Goal: Task Accomplishment & Management: Use online tool/utility

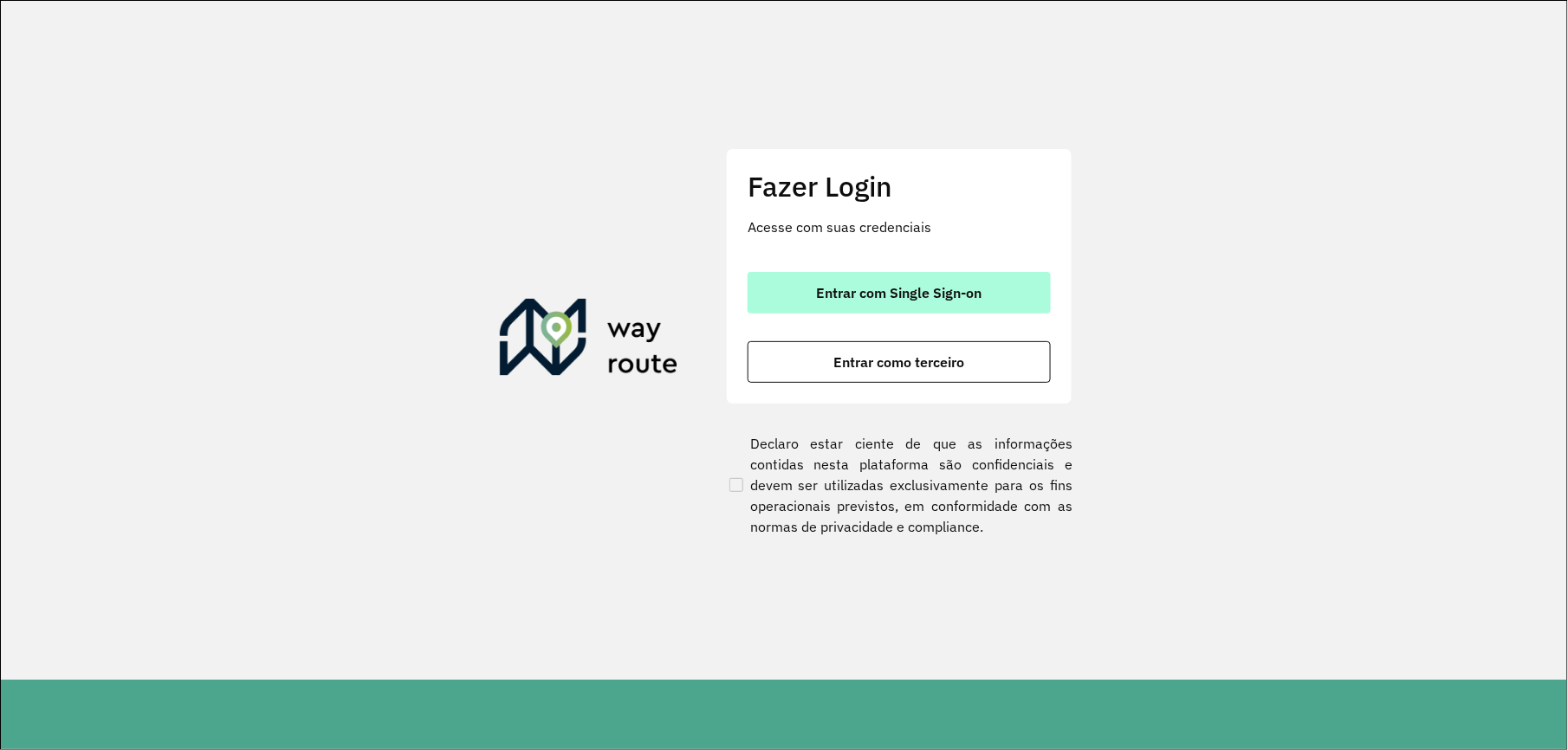
click at [917, 289] on span "Entrar com Single Sign-on" at bounding box center [899, 292] width 166 height 14
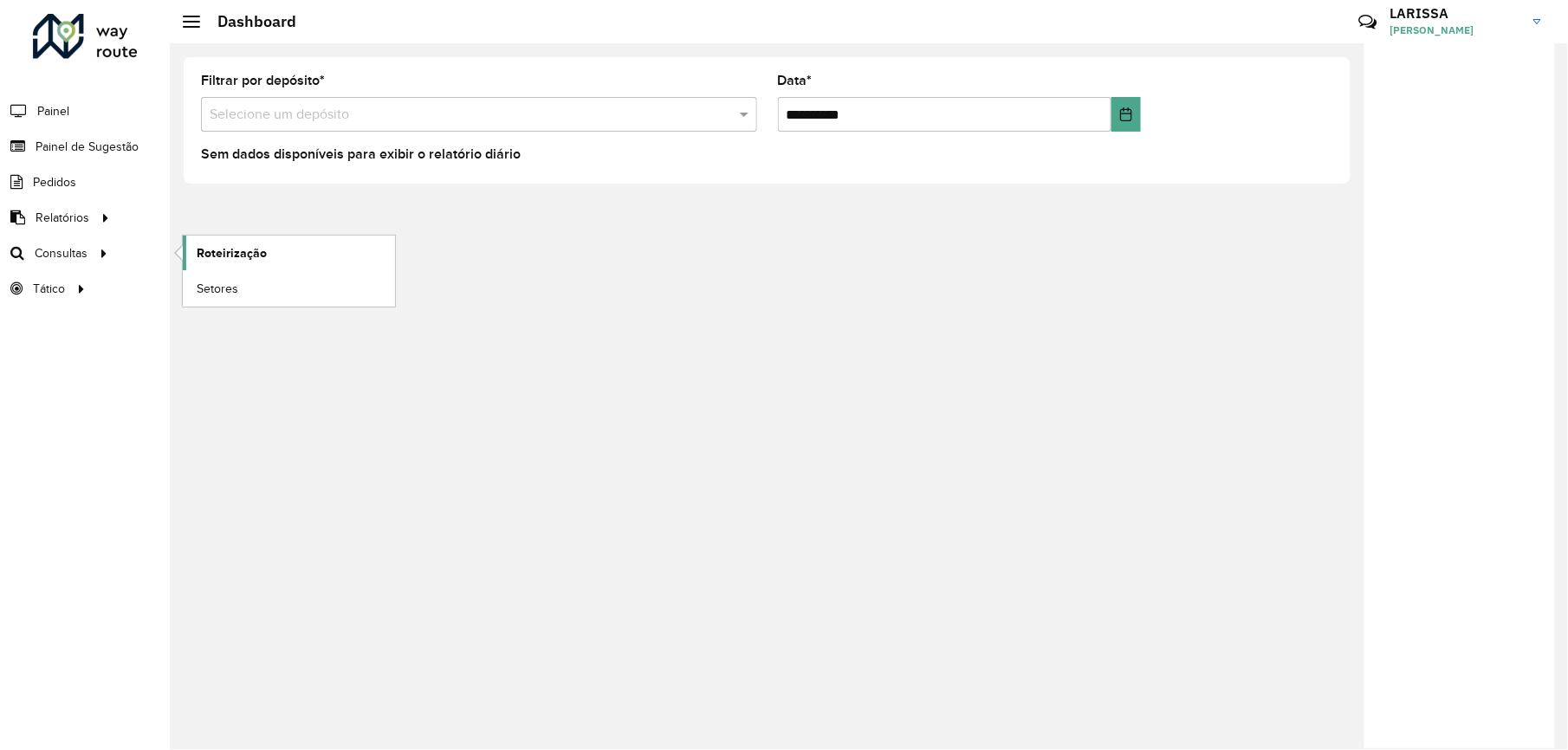
click at [226, 237] on link "Roteirização" at bounding box center [289, 253] width 212 height 35
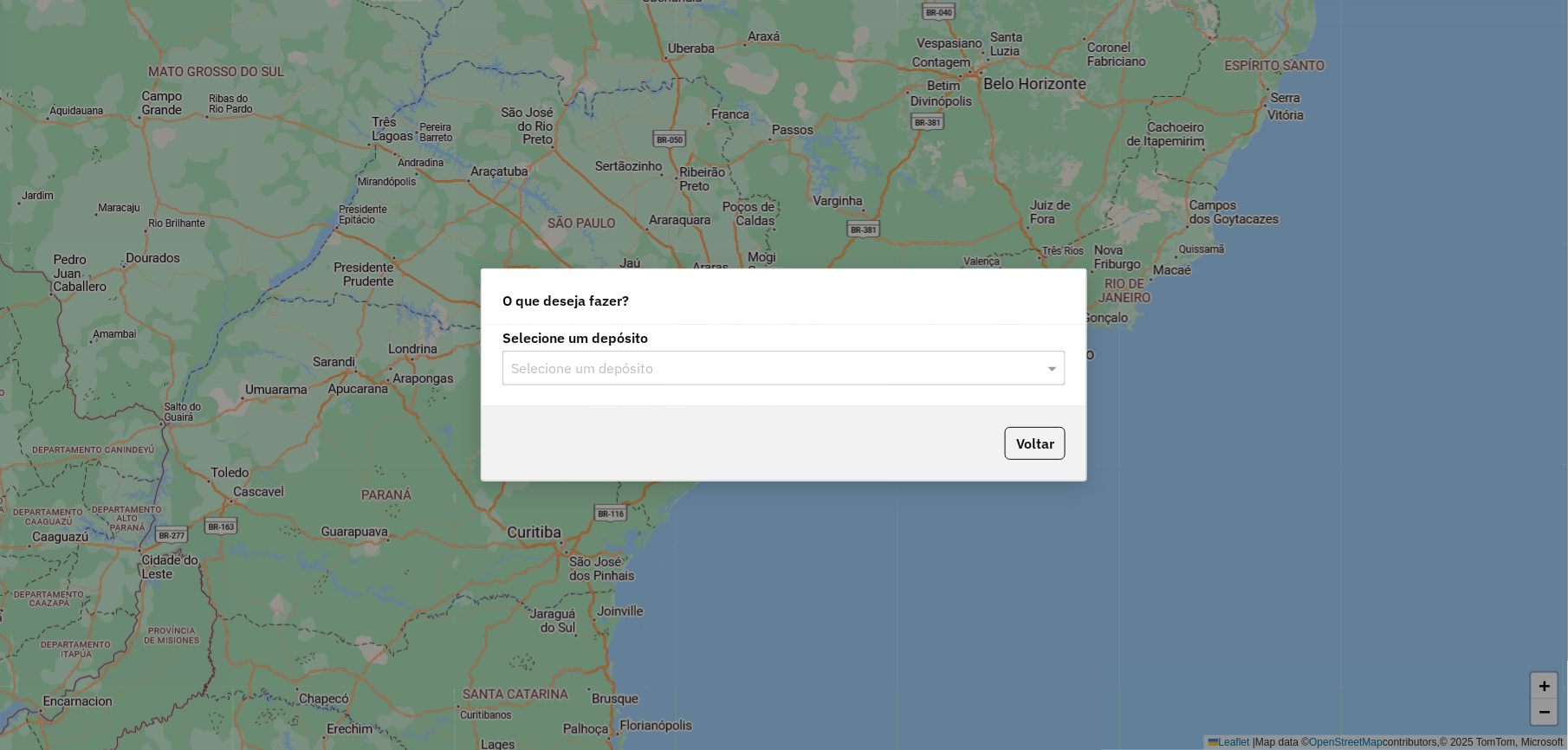
click at [754, 375] on input "text" at bounding box center [767, 369] width 511 height 21
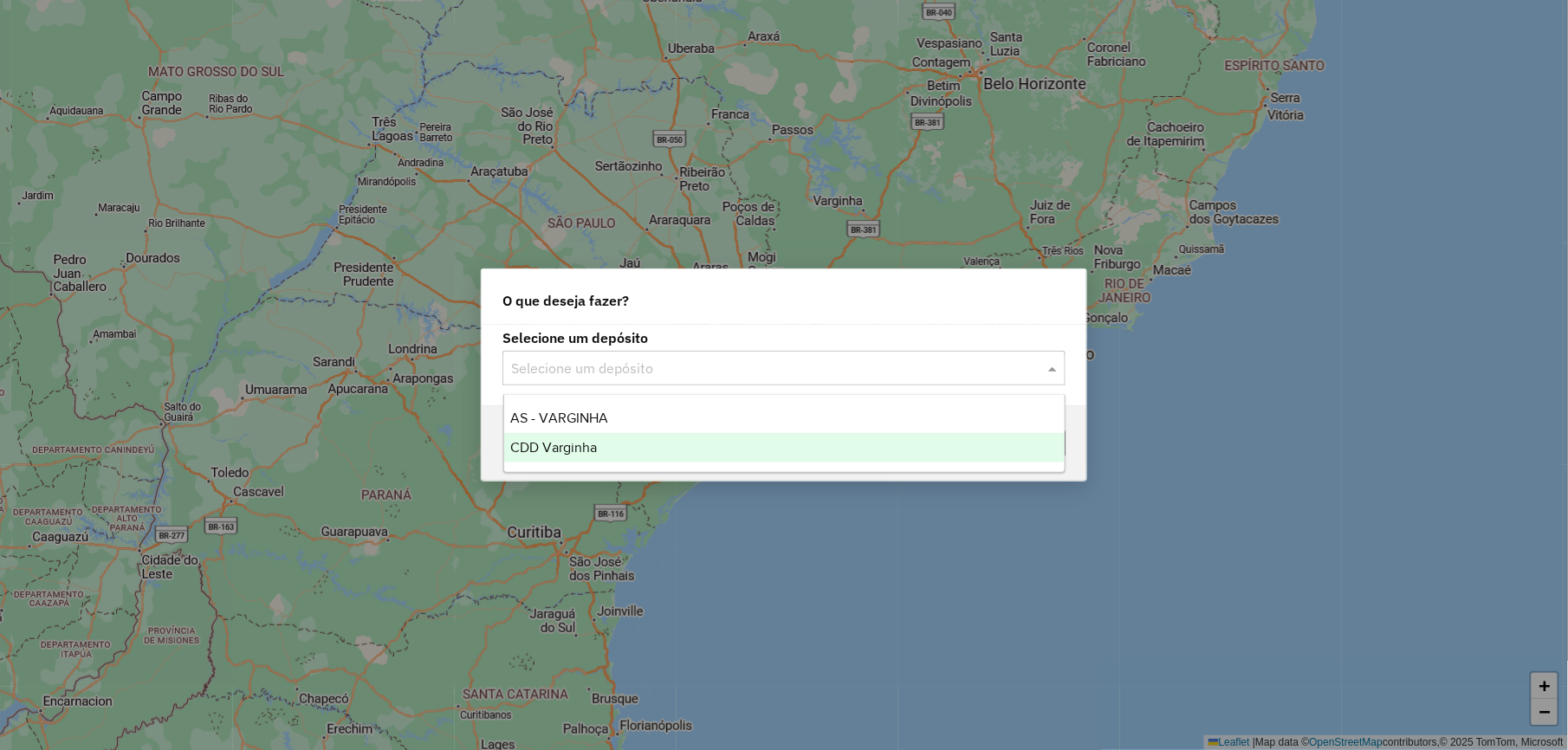
click at [743, 449] on div "CDD Varginha" at bounding box center [784, 448] width 561 height 29
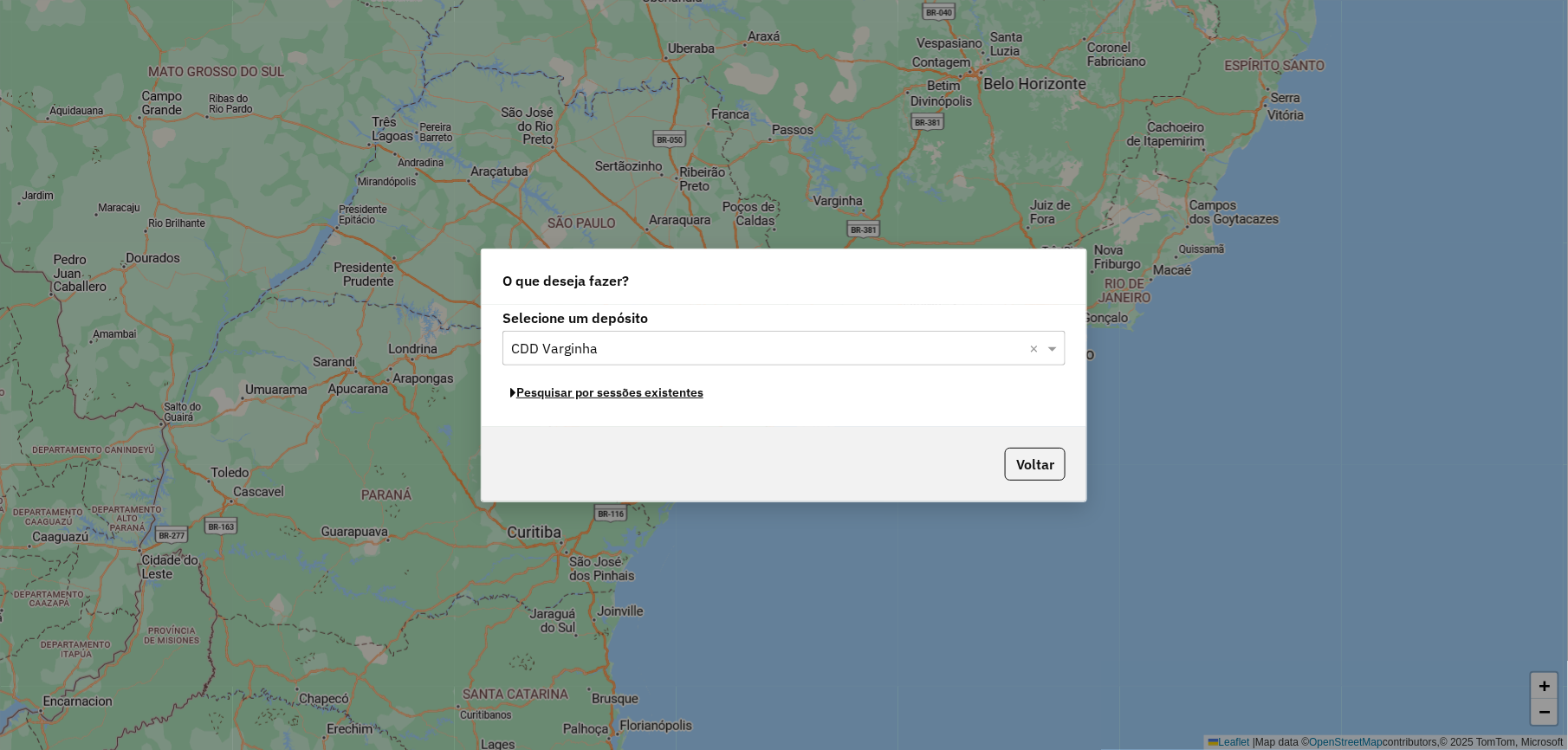
click at [677, 390] on button "Pesquisar por sessões existentes" at bounding box center [607, 392] width 209 height 27
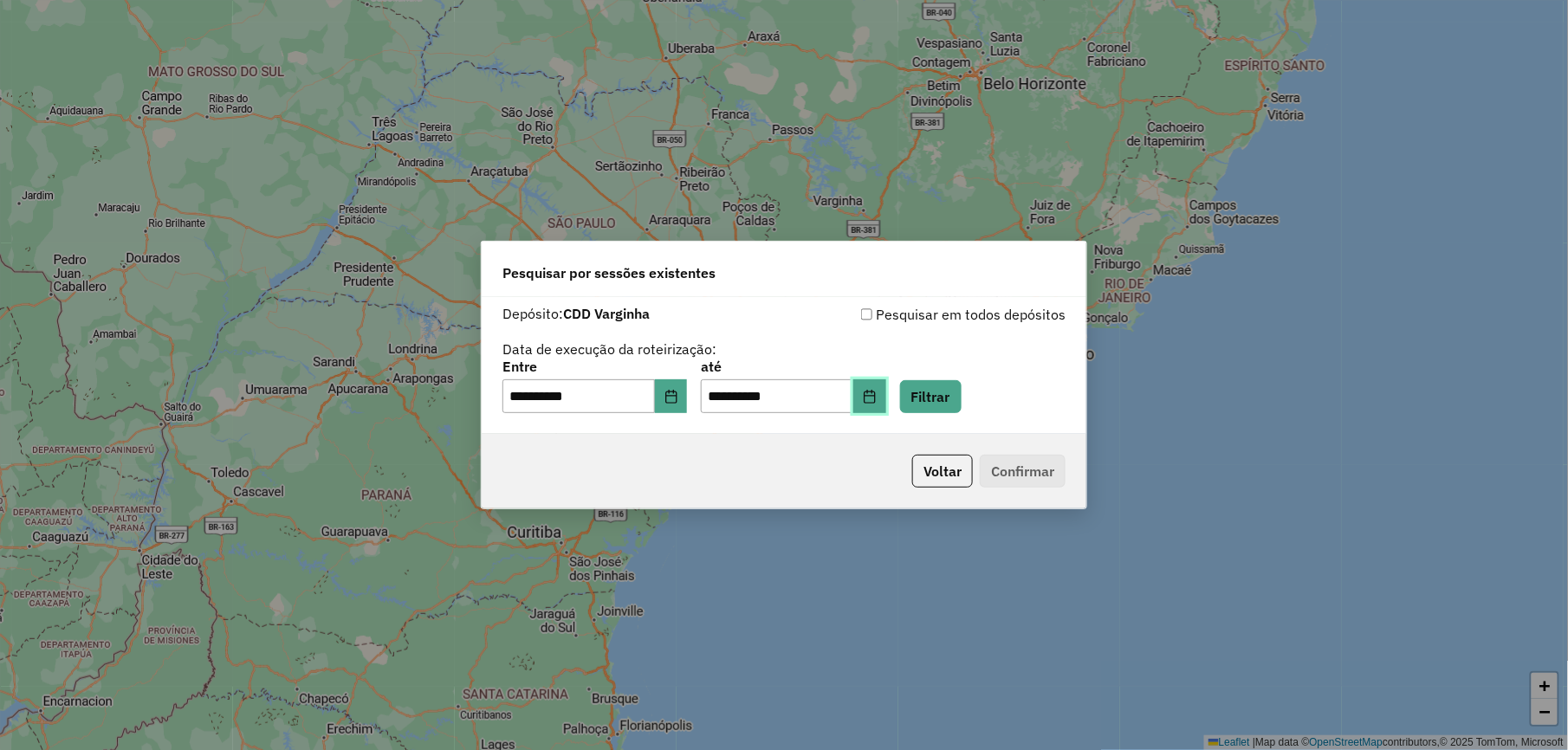
click at [877, 398] on icon "Choose Date" at bounding box center [869, 397] width 14 height 14
click at [947, 404] on button "Filtrar" at bounding box center [931, 397] width 61 height 33
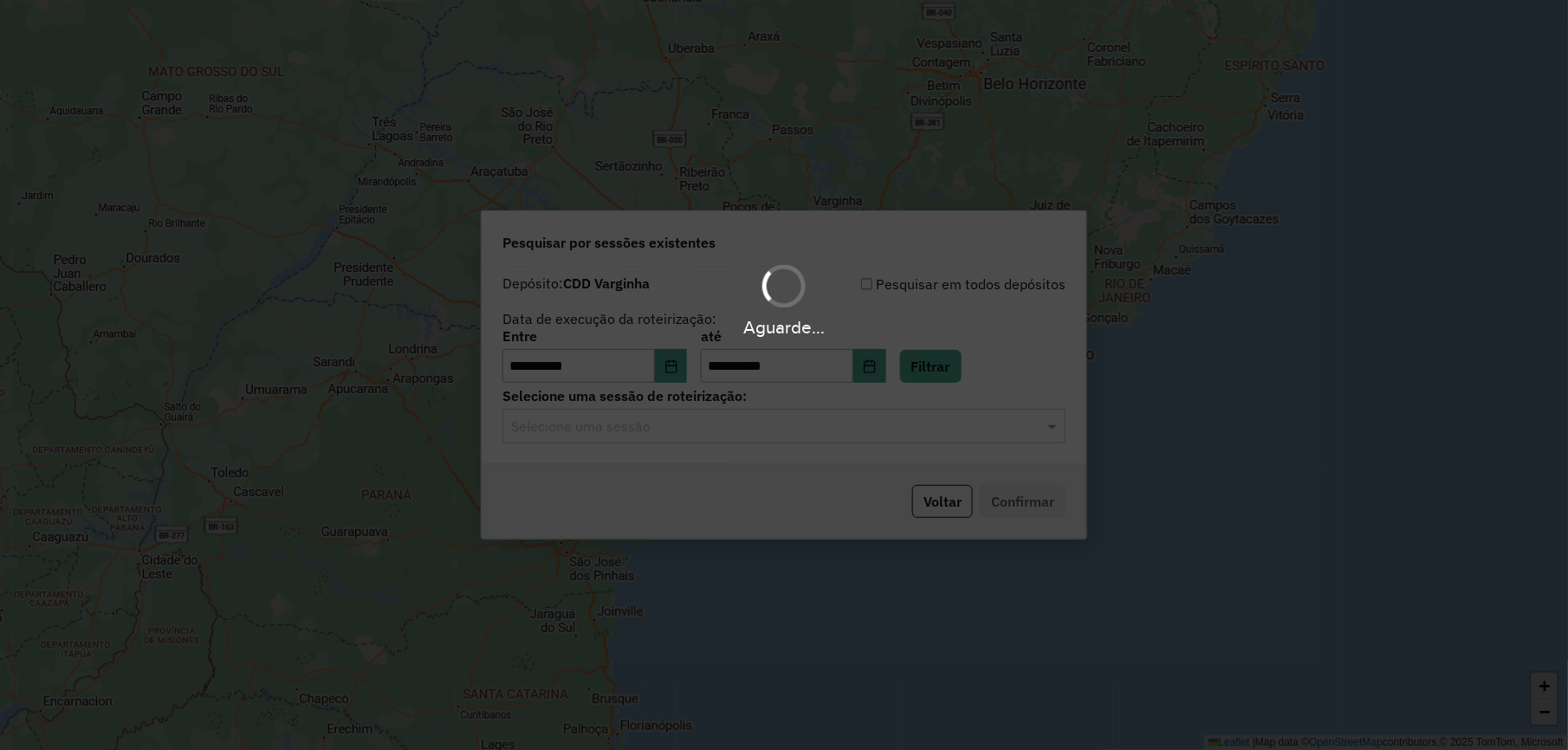
click at [887, 440] on div "Aguarde..." at bounding box center [784, 375] width 1568 height 750
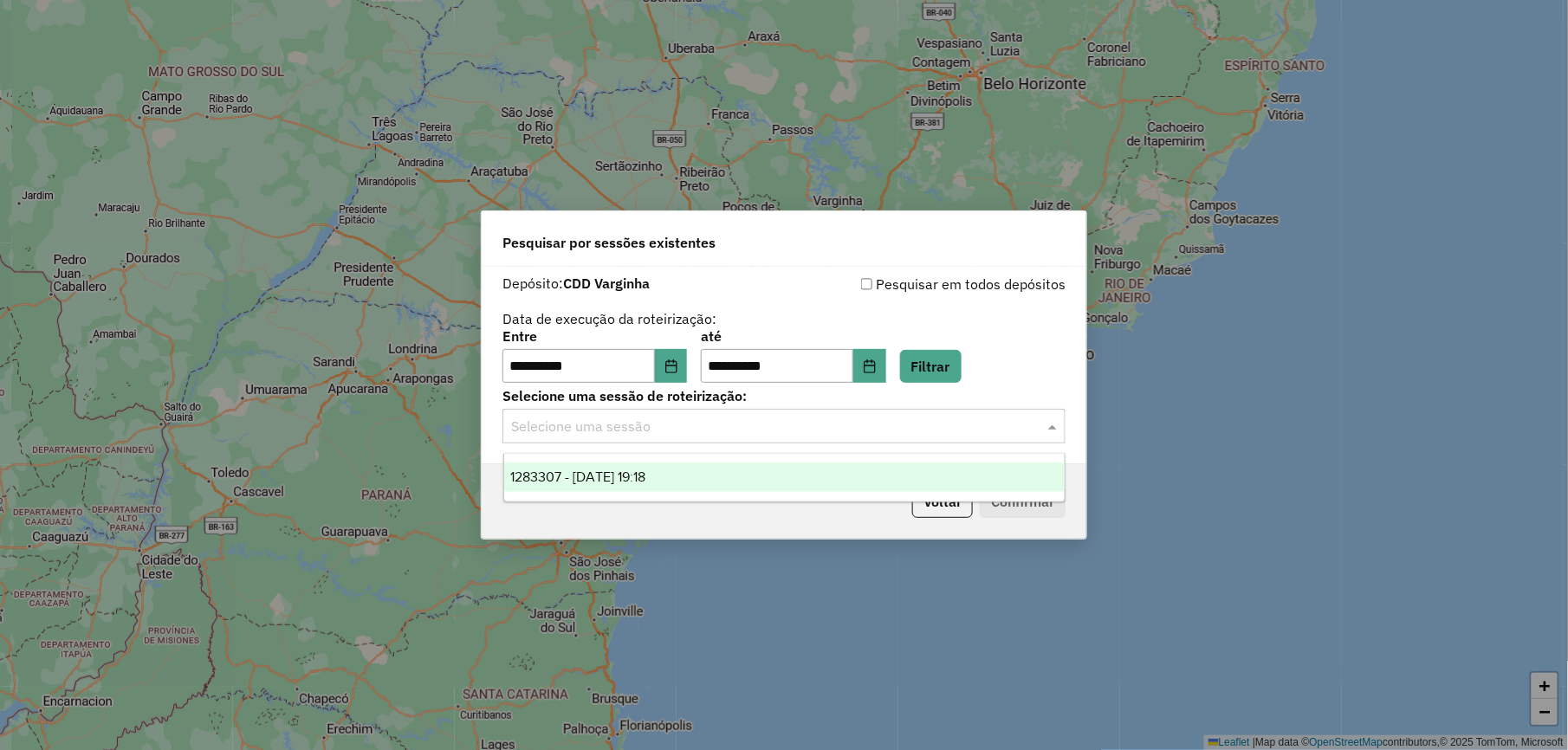
click at [882, 423] on input "text" at bounding box center [767, 427] width 511 height 21
click at [854, 479] on div "1283307 - 26/09/2025 19:18" at bounding box center [784, 477] width 561 height 29
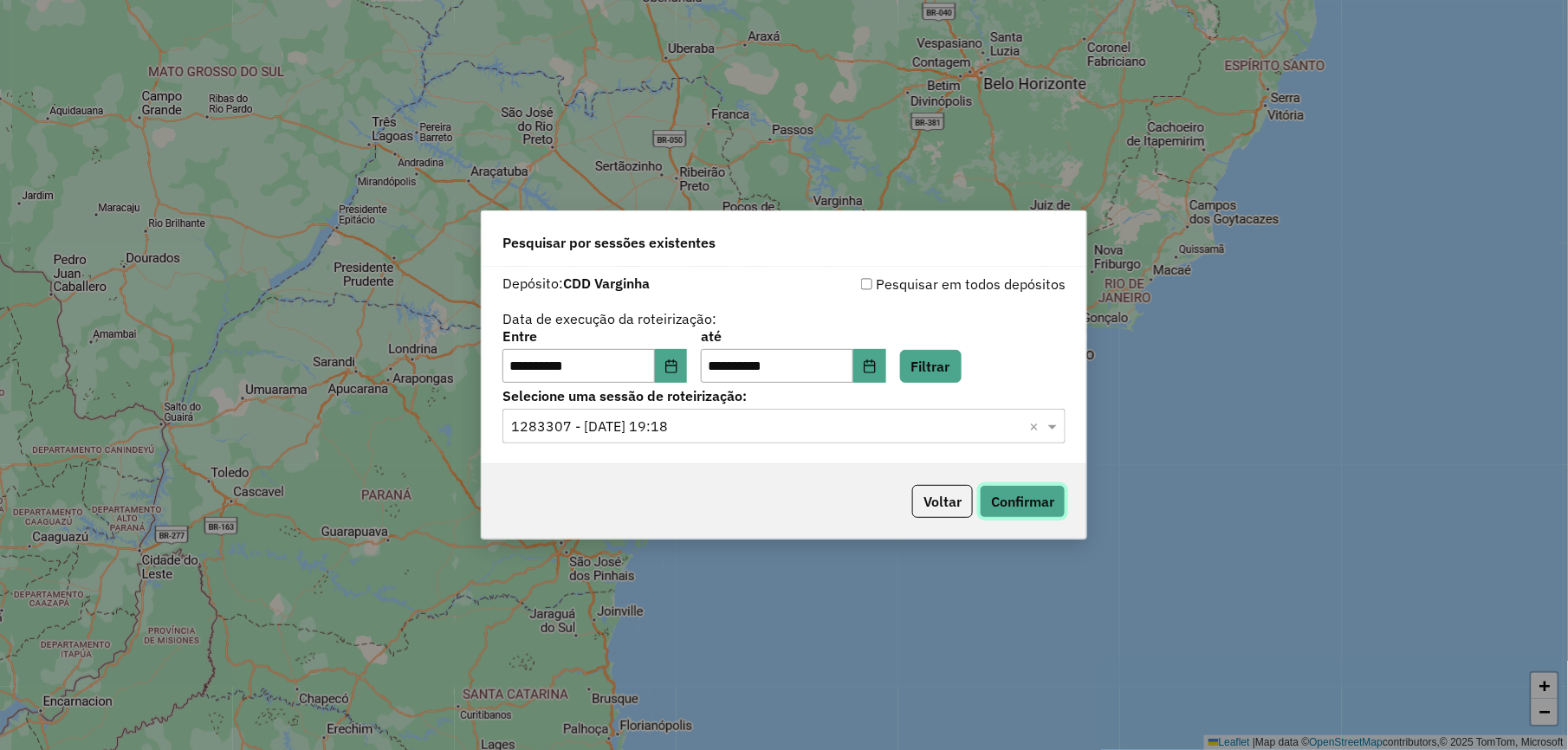
click at [996, 500] on button "Confirmar" at bounding box center [1023, 502] width 86 height 33
click at [992, 495] on button "Confirmar" at bounding box center [1023, 502] width 86 height 33
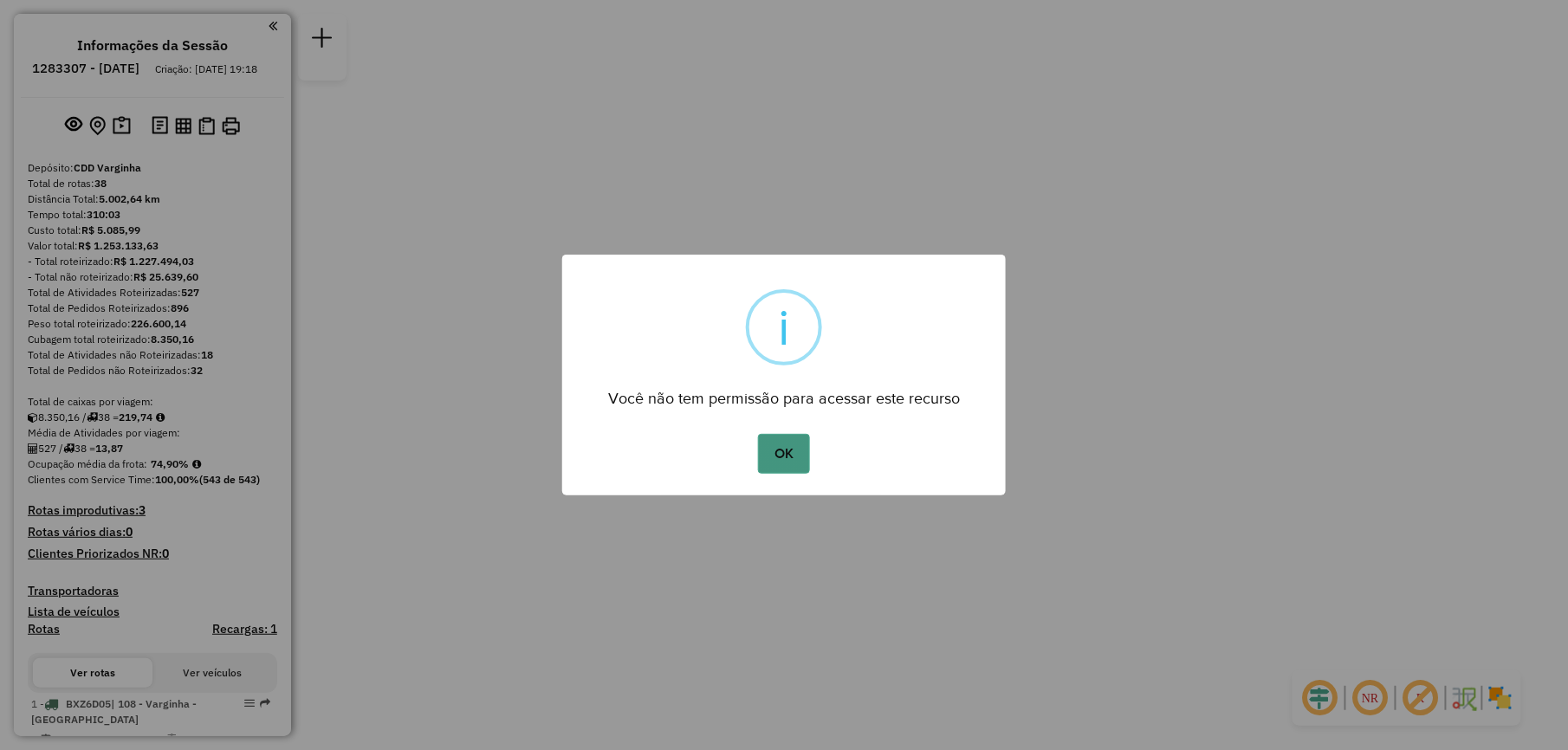
click at [808, 459] on button "OK" at bounding box center [784, 454] width 51 height 40
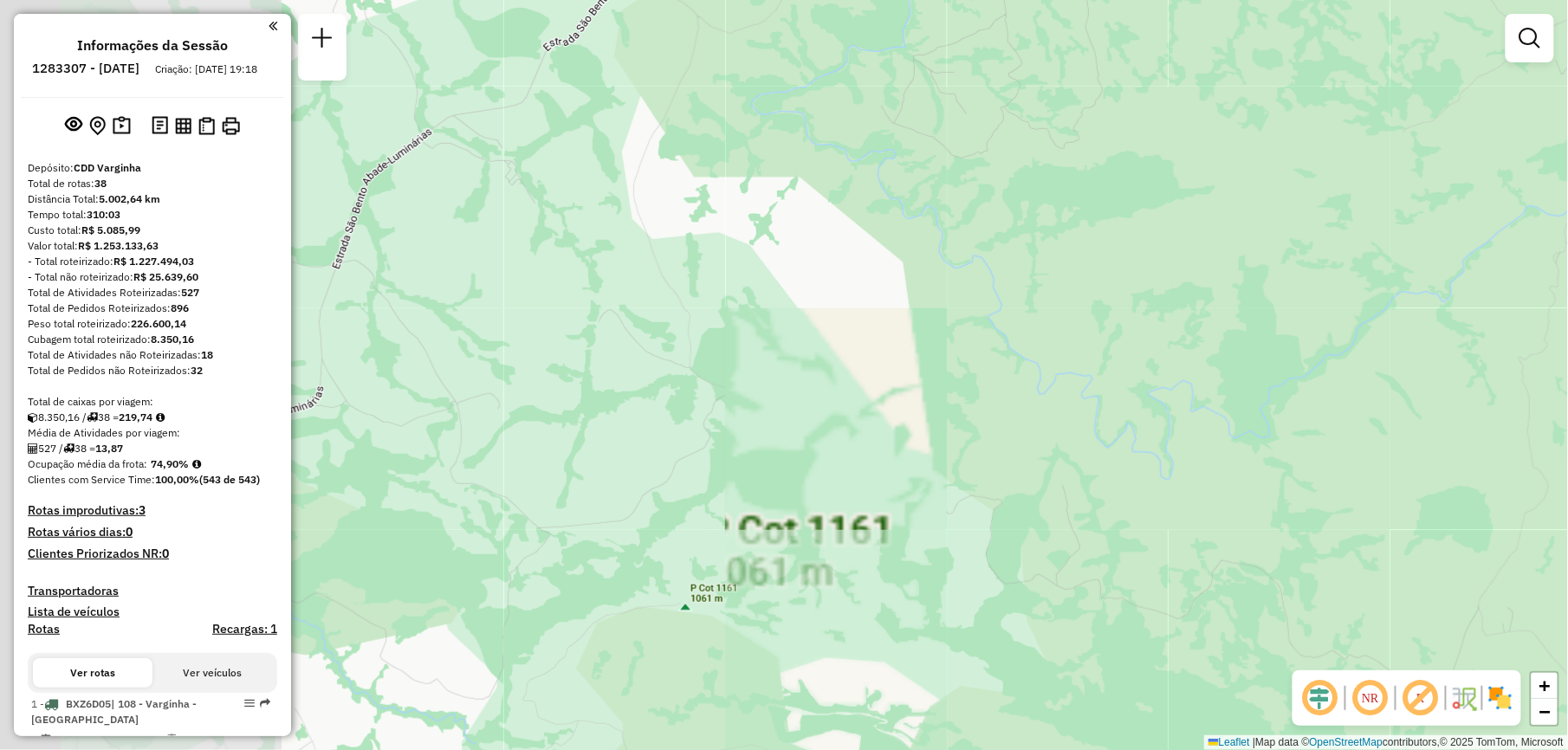
drag, startPoint x: 715, startPoint y: 478, endPoint x: 1500, endPoint y: 223, distance: 825.4
click at [1500, 223] on div "Janela de atendimento Grade de atendimento Capacidade Transportadoras Veículos …" at bounding box center [784, 375] width 1568 height 750
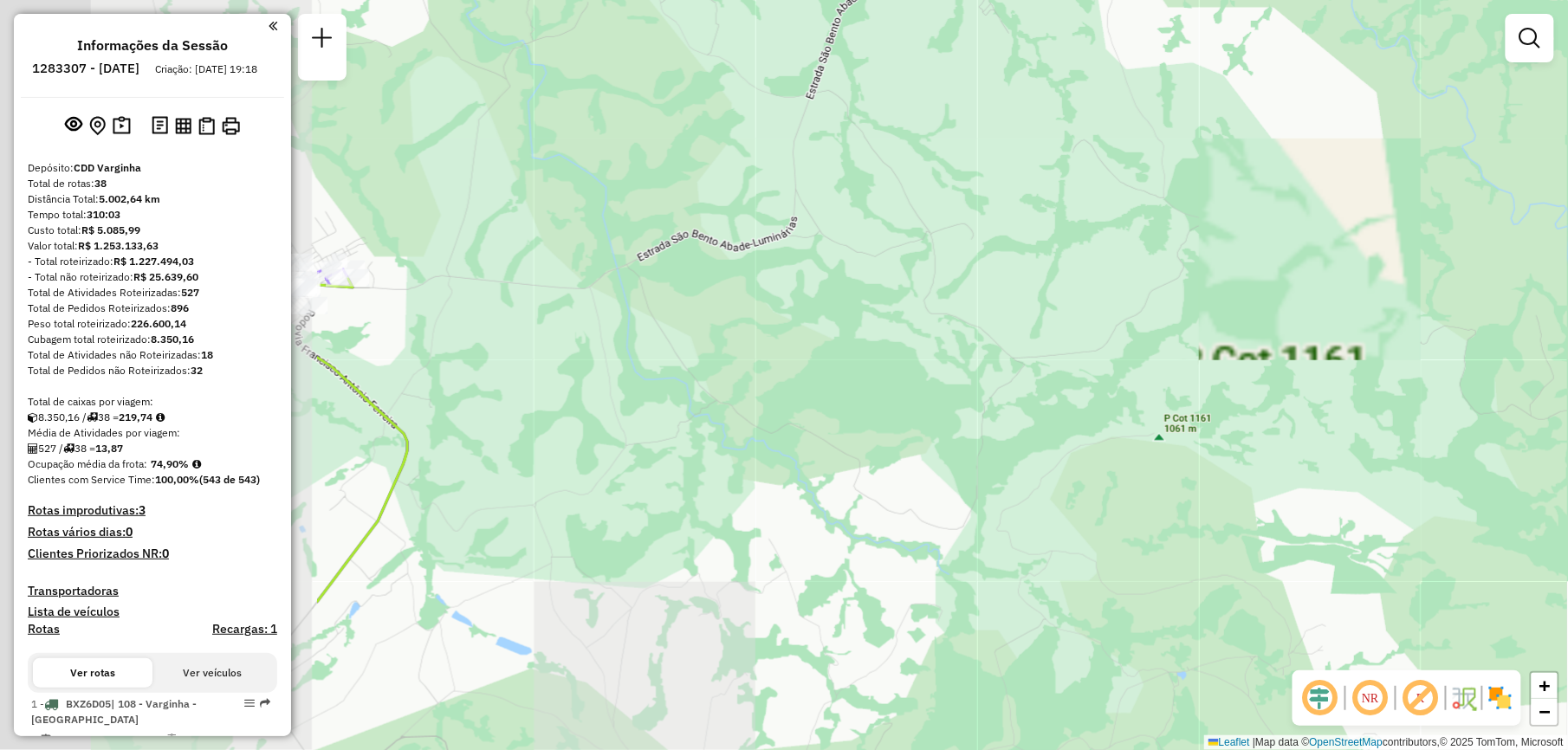
drag, startPoint x: 583, startPoint y: 377, endPoint x: 1085, endPoint y: 192, distance: 535.0
click at [1085, 192] on div "Janela de atendimento Grade de atendimento Capacidade Transportadoras Veículos …" at bounding box center [784, 375] width 1568 height 750
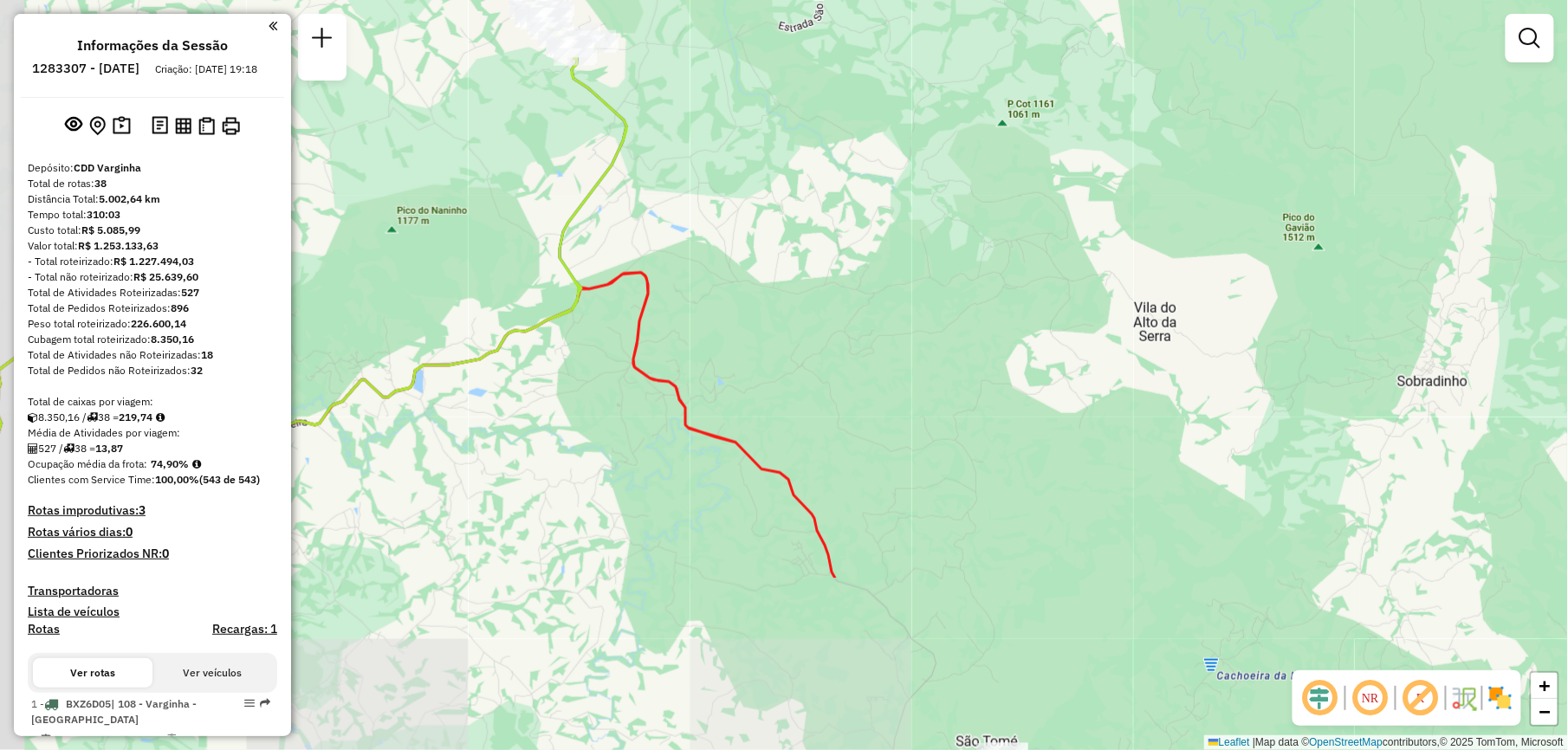
drag, startPoint x: 580, startPoint y: 350, endPoint x: 694, endPoint y: 103, distance: 272.0
click at [694, 103] on div "Janela de atendimento Grade de atendimento Capacidade Transportadoras Veículos …" at bounding box center [784, 375] width 1568 height 750
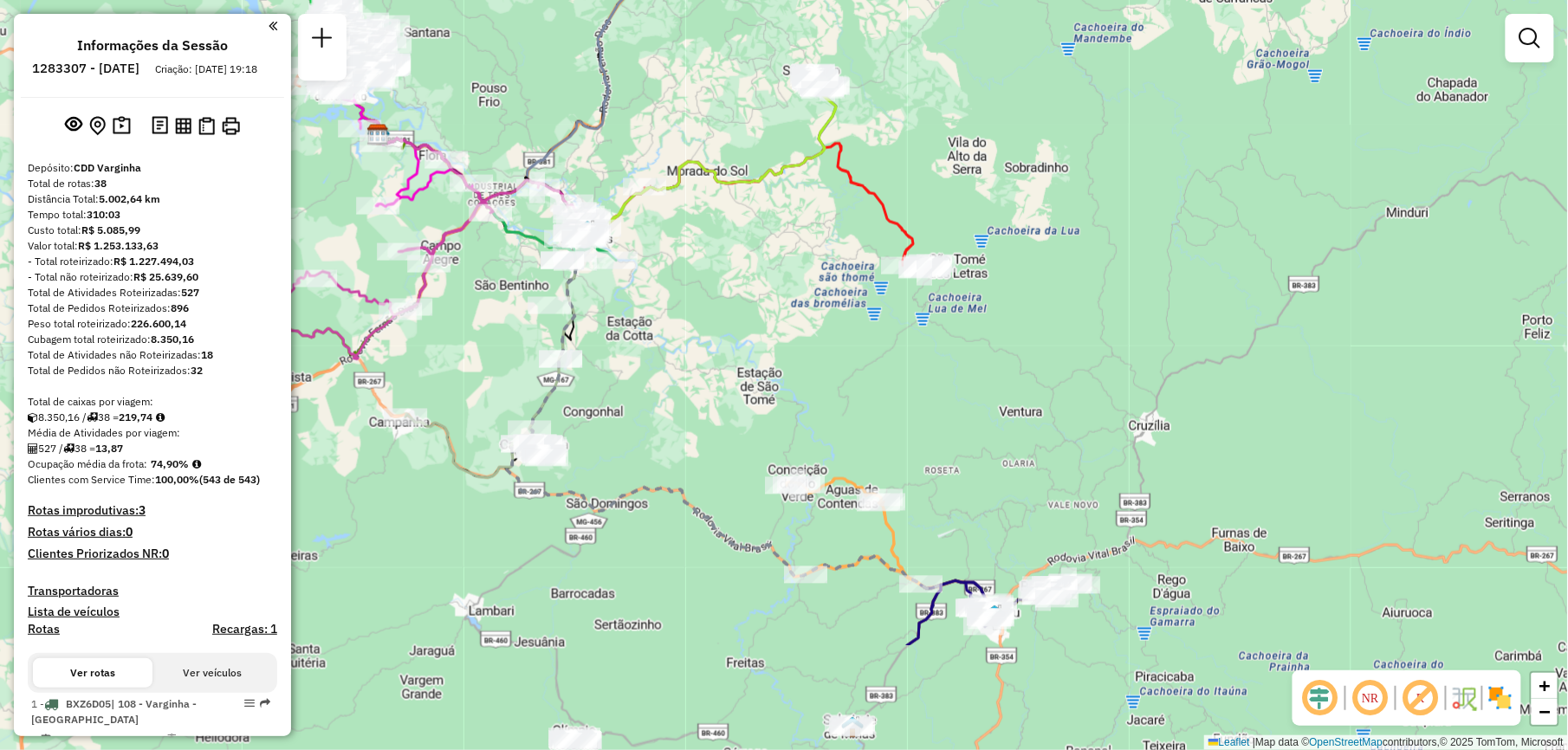
drag, startPoint x: 599, startPoint y: 458, endPoint x: 769, endPoint y: 278, distance: 247.6
click at [769, 278] on div "Janela de atendimento Grade de atendimento Capacidade Transportadoras Veículos …" at bounding box center [784, 375] width 1568 height 750
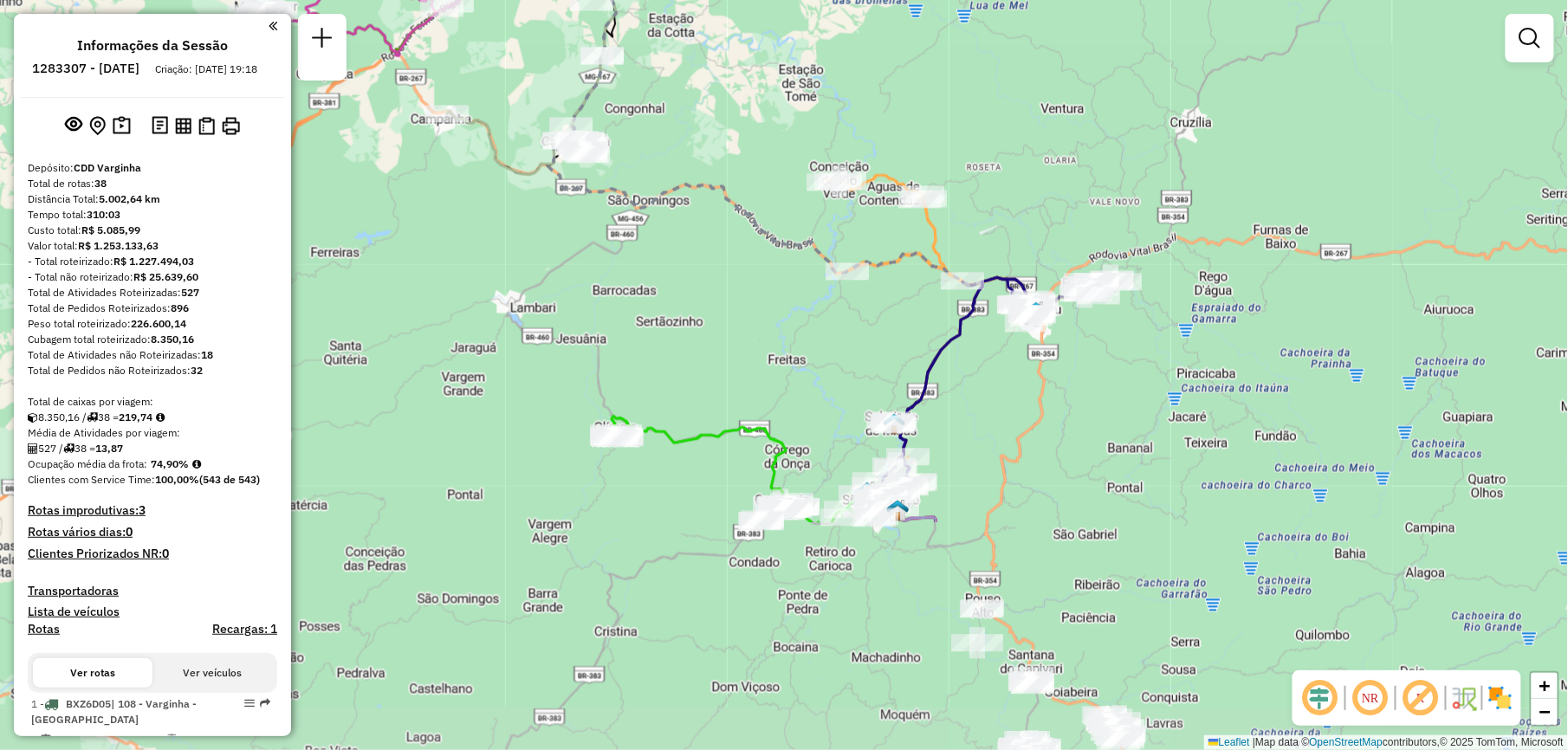
drag, startPoint x: 698, startPoint y: 462, endPoint x: 740, endPoint y: 159, distance: 305.9
click at [740, 159] on div "Janela de atendimento Grade de atendimento Capacidade Transportadoras Veículos …" at bounding box center [784, 375] width 1568 height 750
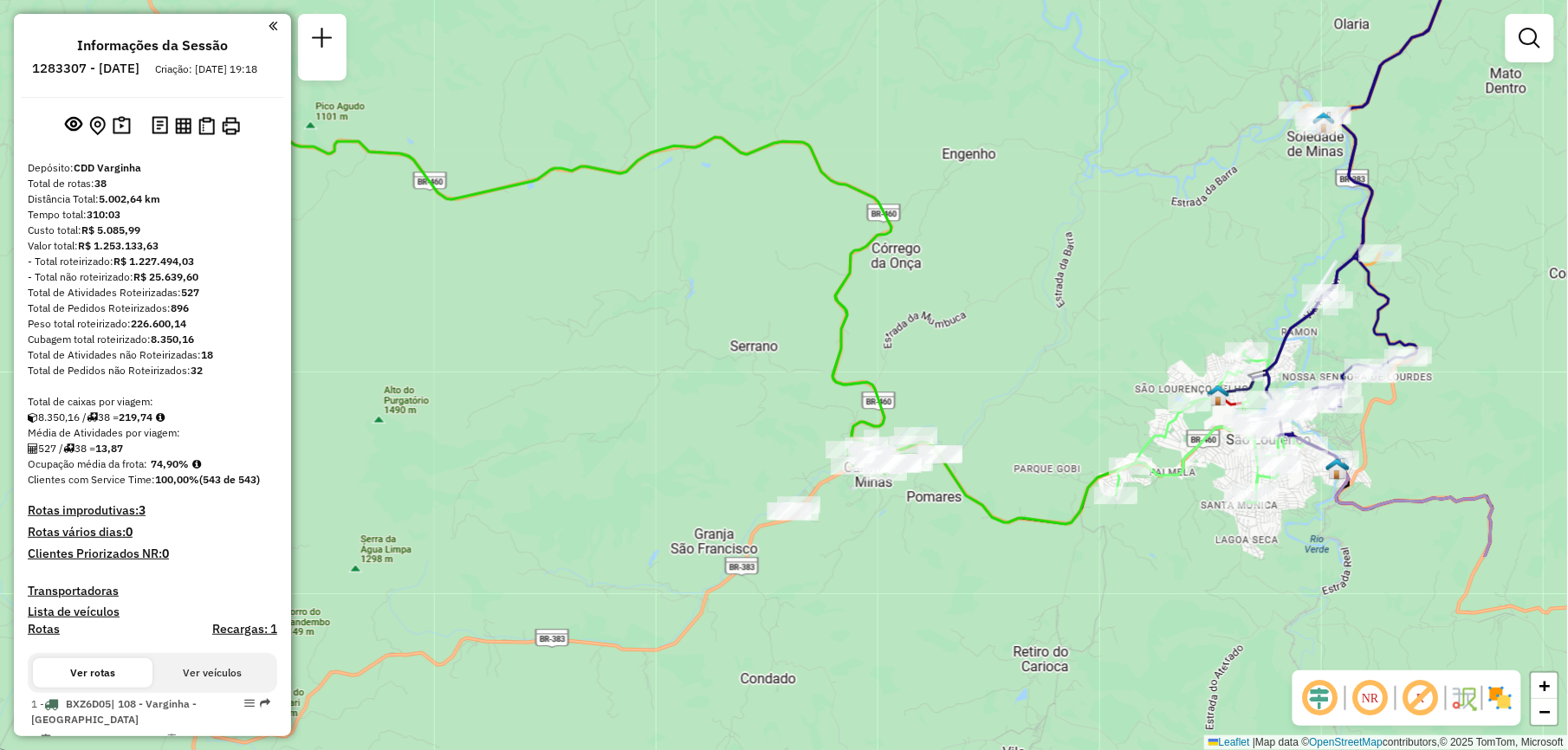
drag, startPoint x: 770, startPoint y: 538, endPoint x: 696, endPoint y: 279, distance: 269.4
click at [696, 279] on div "Janela de atendimento Grade de atendimento Capacidade Transportadoras Veículos …" at bounding box center [784, 375] width 1568 height 750
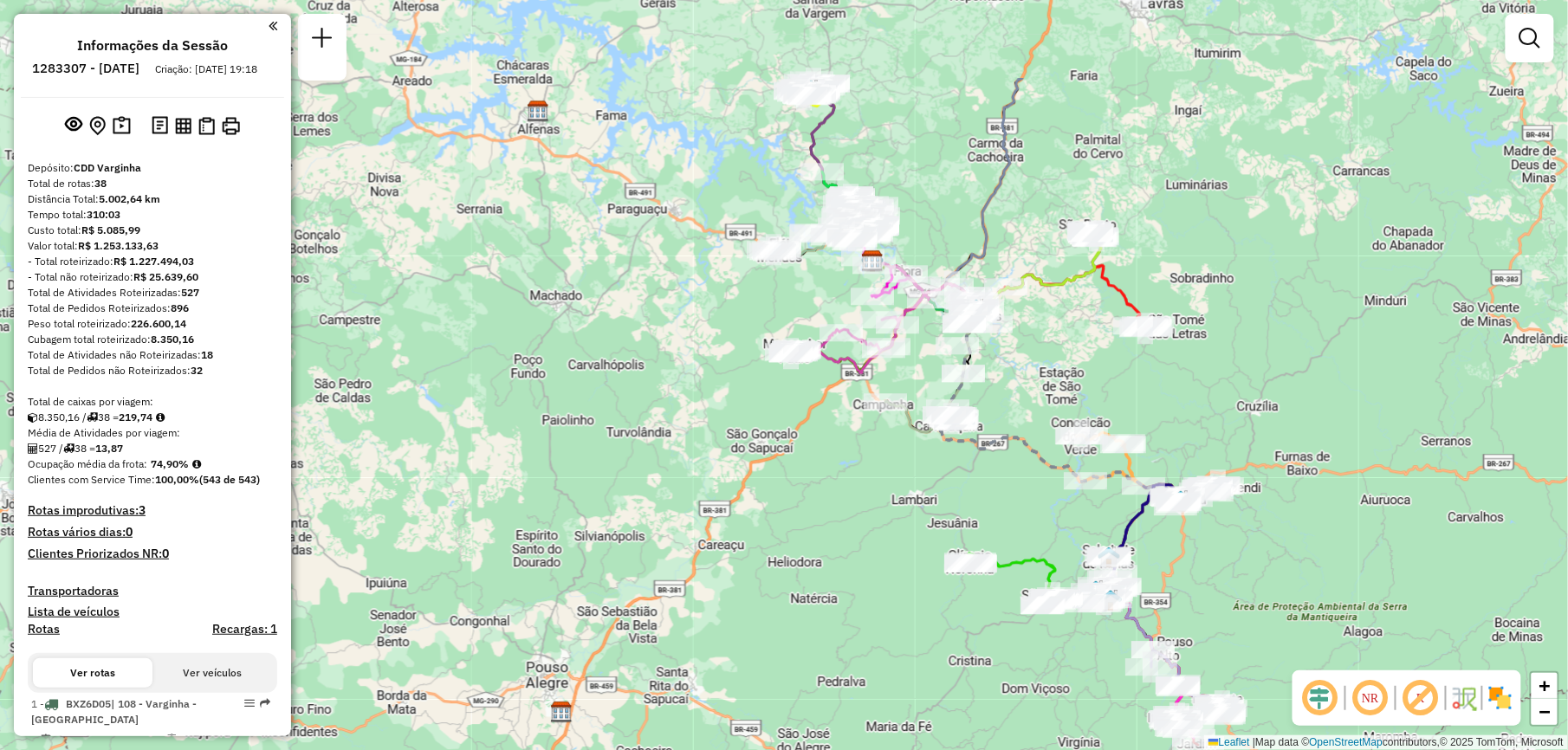
drag, startPoint x: 1034, startPoint y: 243, endPoint x: 1051, endPoint y: 396, distance: 153.9
click at [1051, 396] on div "Janela de atendimento Grade de atendimento Capacidade Transportadoras Veículos …" at bounding box center [784, 375] width 1568 height 750
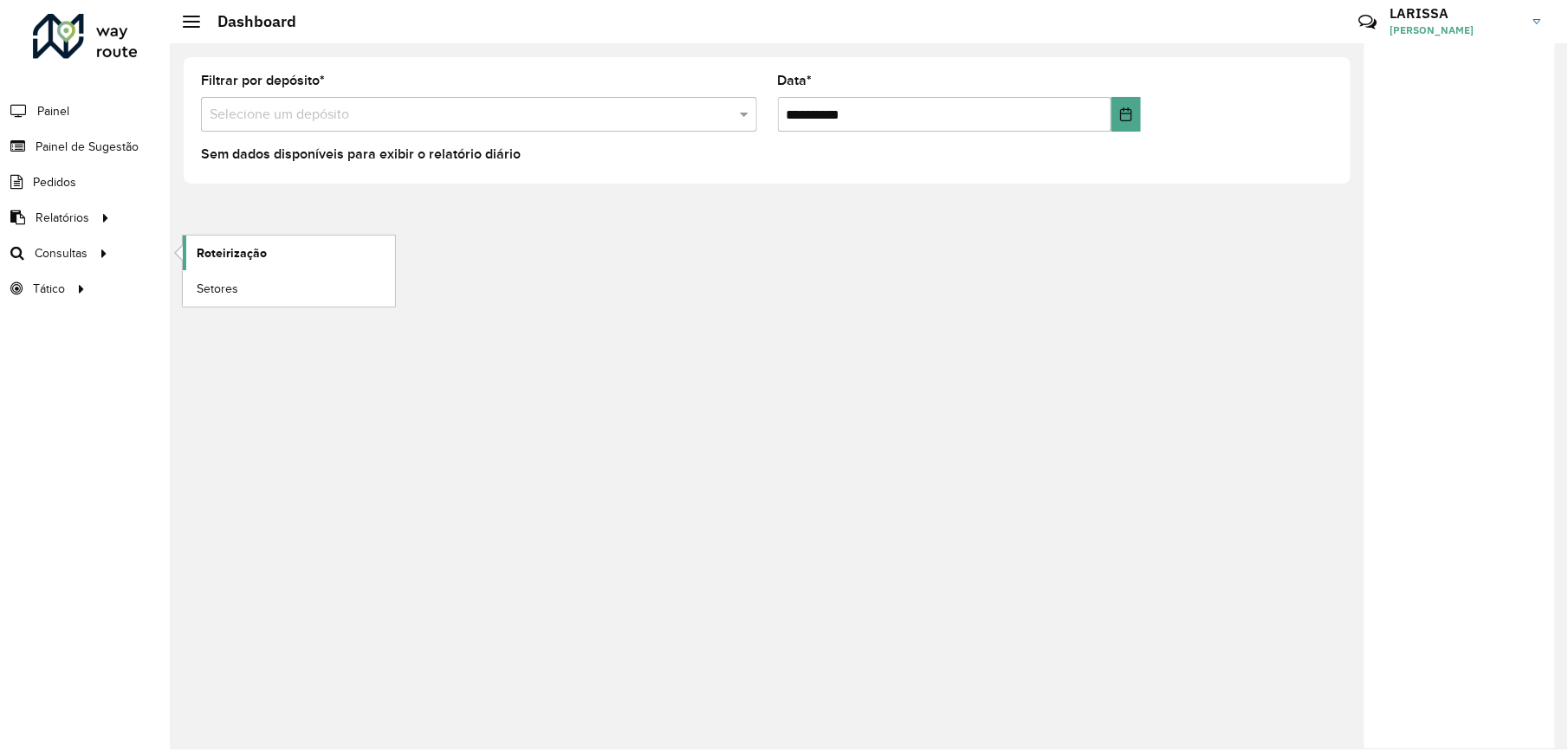
click at [261, 260] on span "Roteirização" at bounding box center [232, 254] width 71 height 18
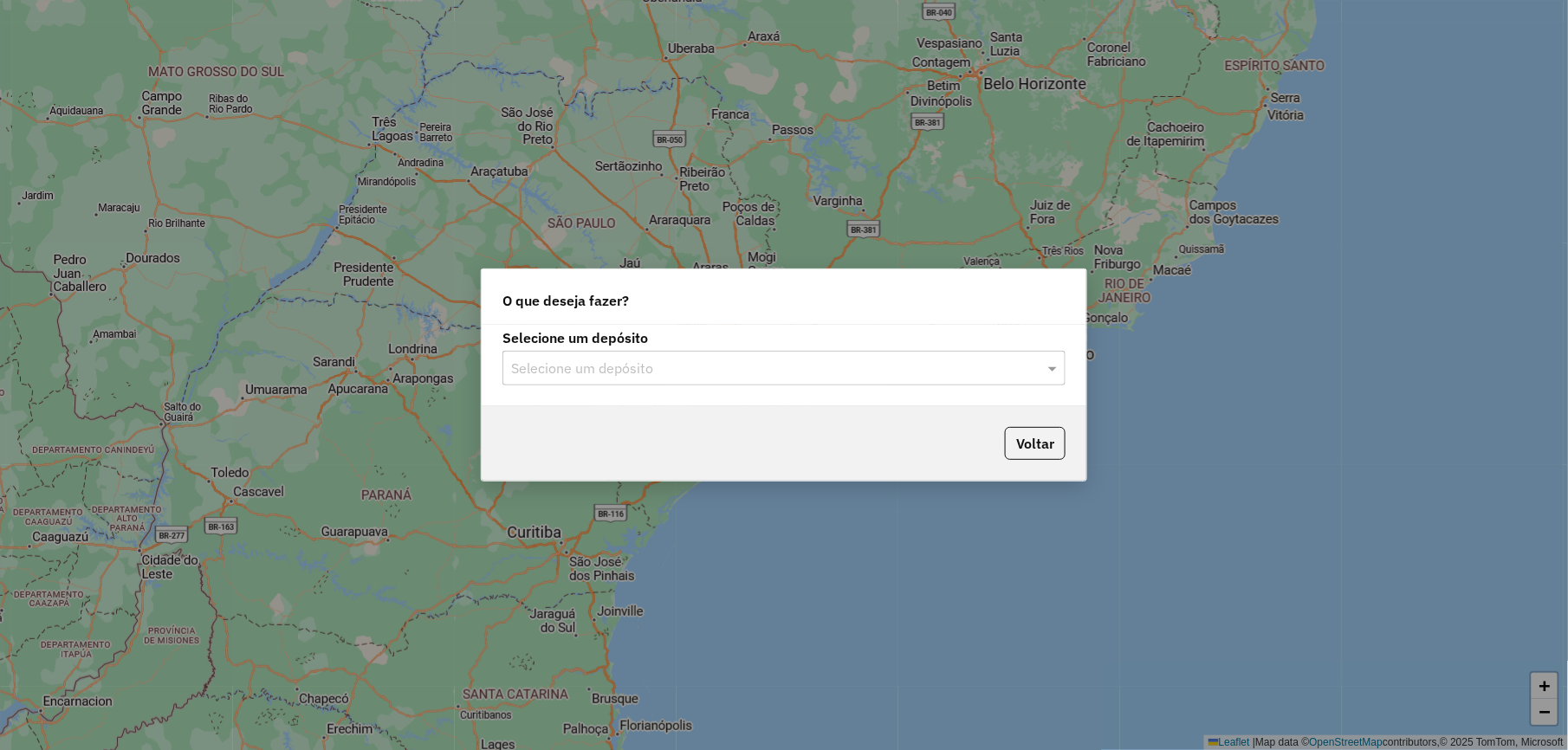
click at [641, 364] on input "text" at bounding box center [767, 369] width 511 height 21
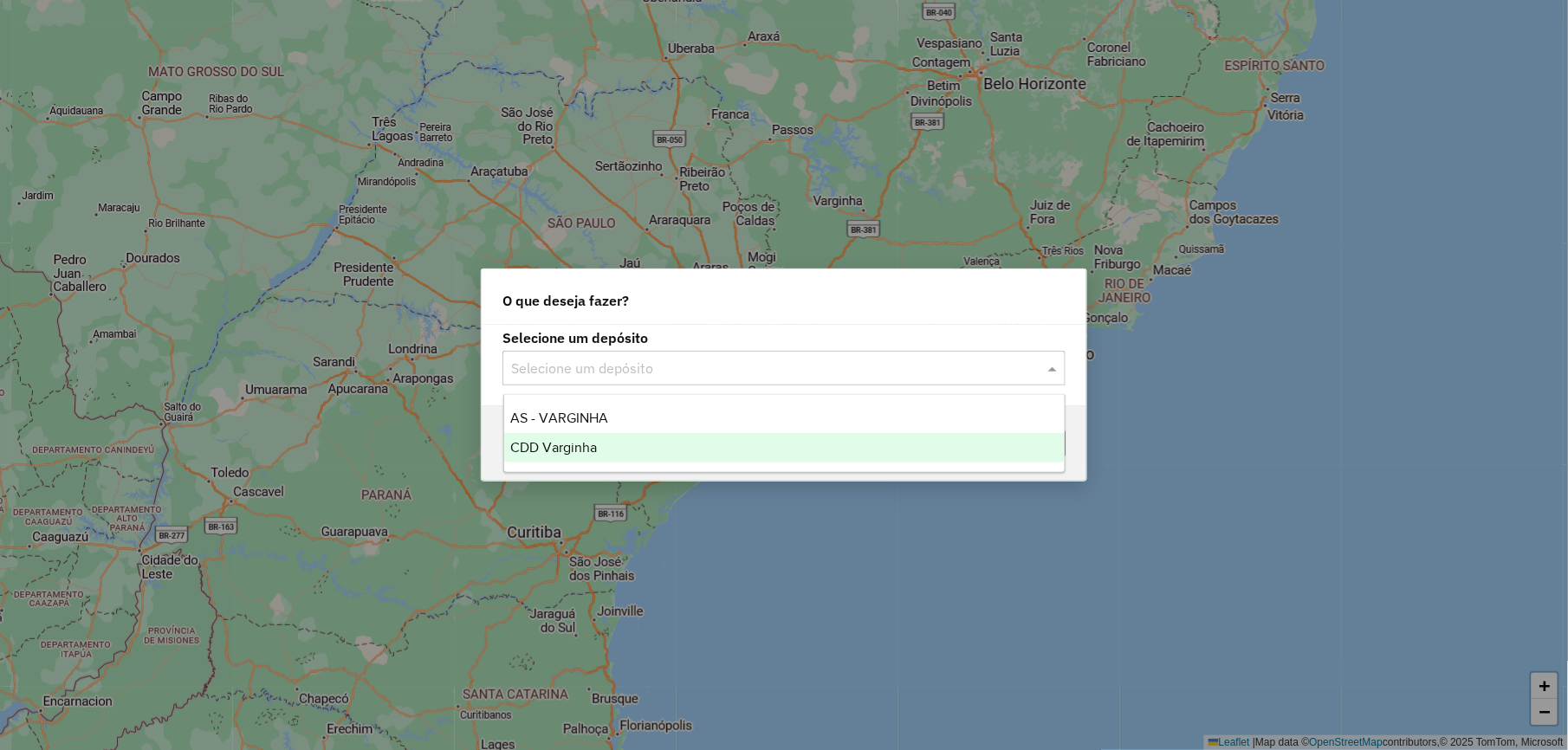
click at [611, 439] on div "CDD Varginha" at bounding box center [784, 448] width 561 height 29
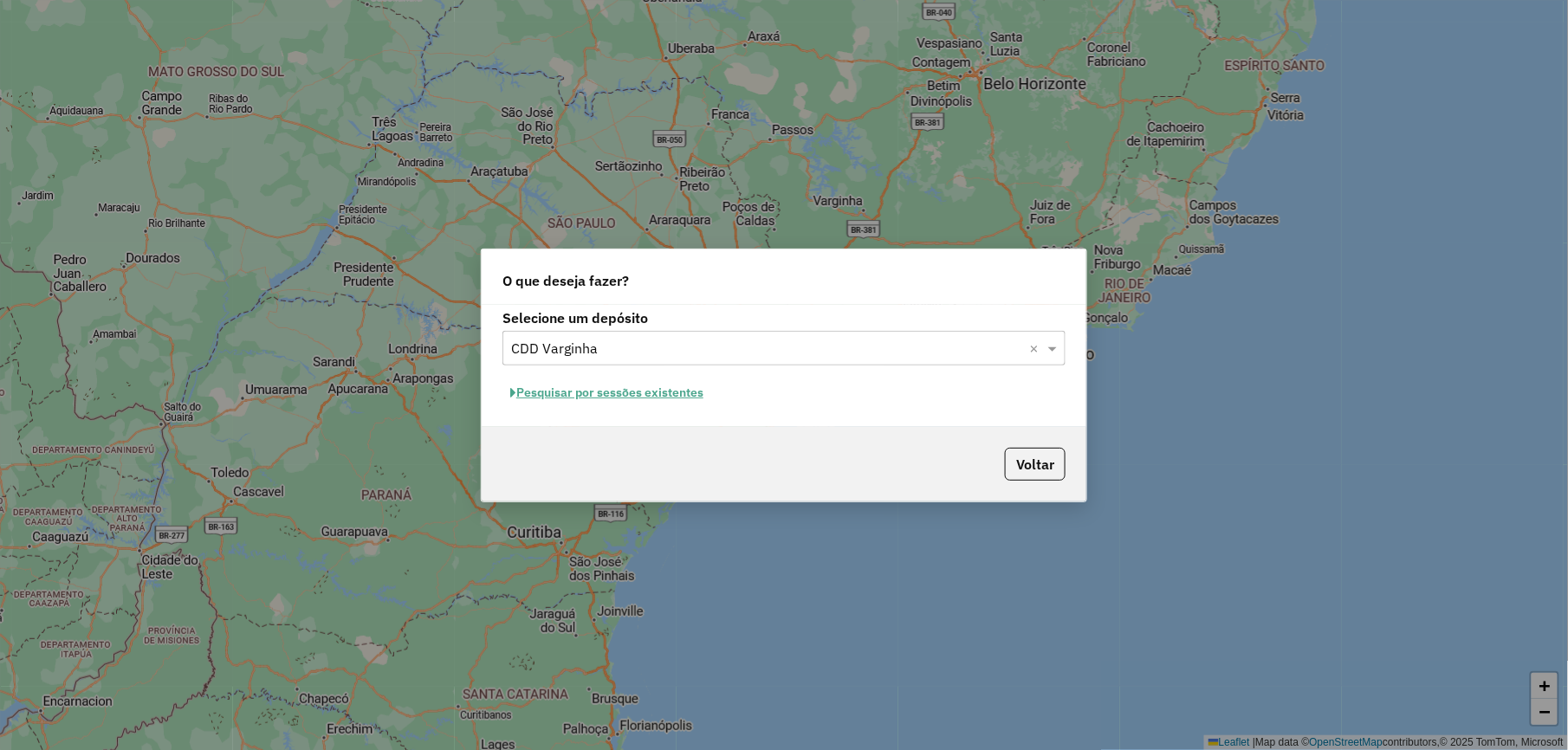
click at [627, 391] on button "Pesquisar por sessões existentes" at bounding box center [607, 392] width 209 height 27
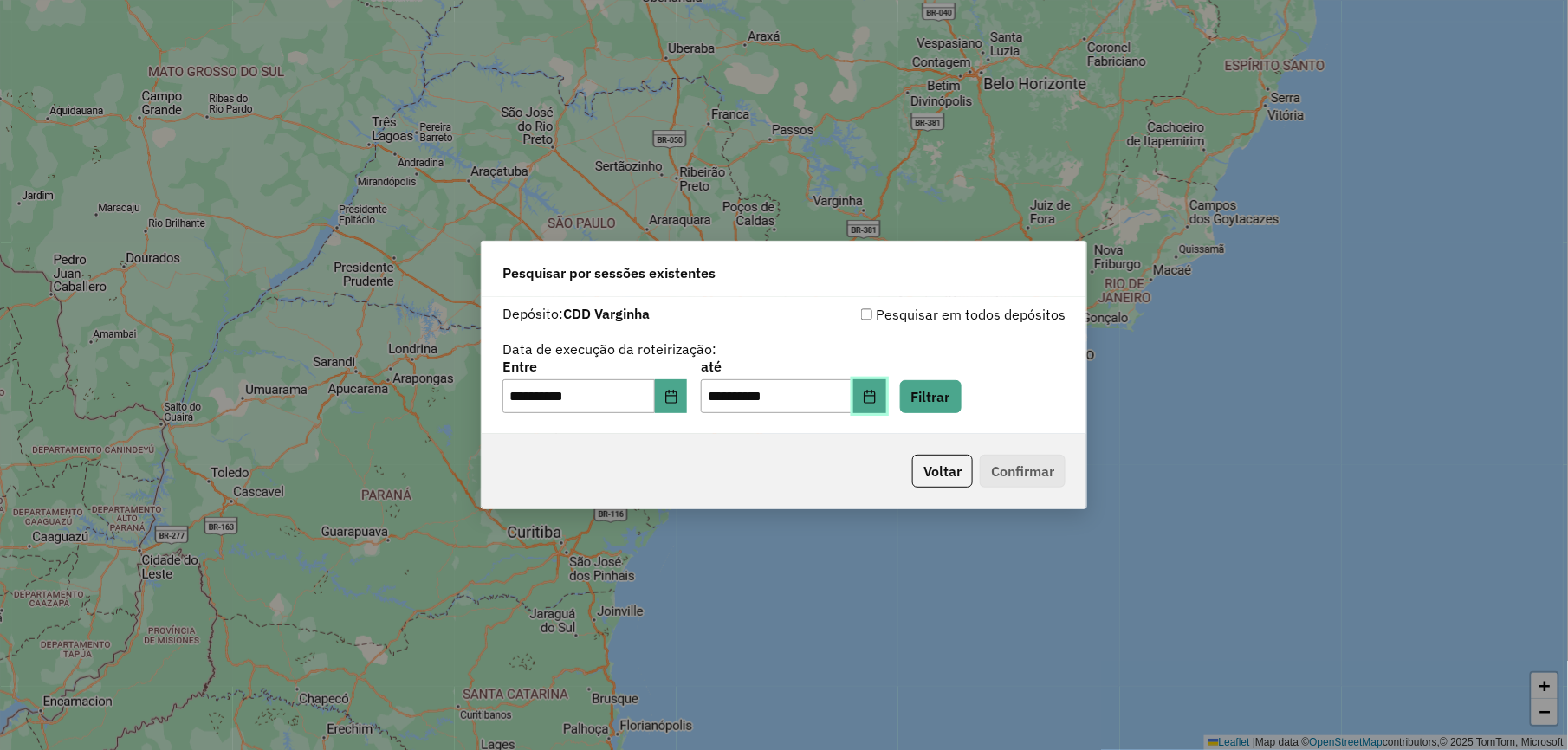
click at [886, 407] on button "Choose Date" at bounding box center [870, 397] width 33 height 35
click at [953, 382] on button "Filtrar" at bounding box center [931, 397] width 61 height 33
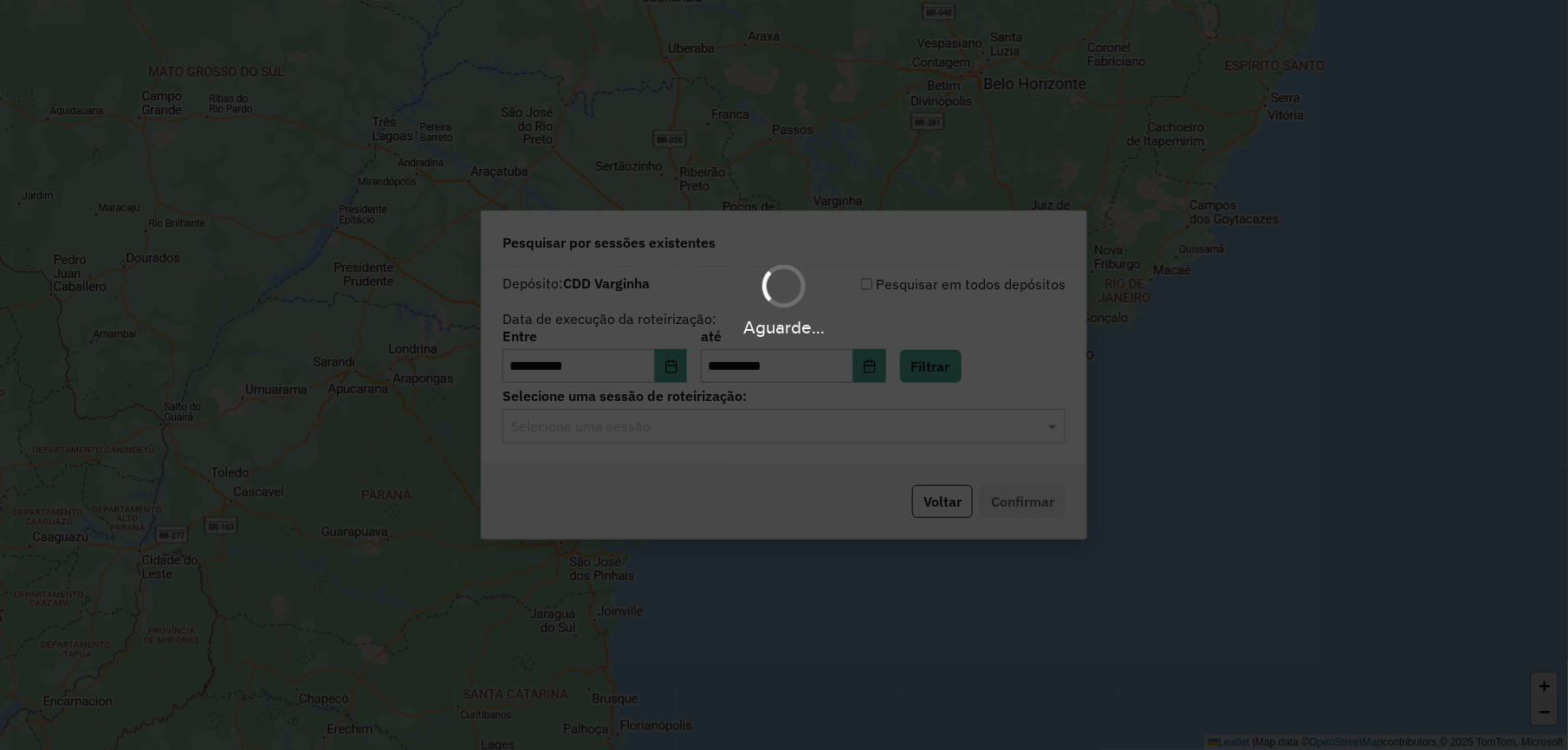
click at [800, 430] on hb-app "**********" at bounding box center [784, 375] width 1568 height 750
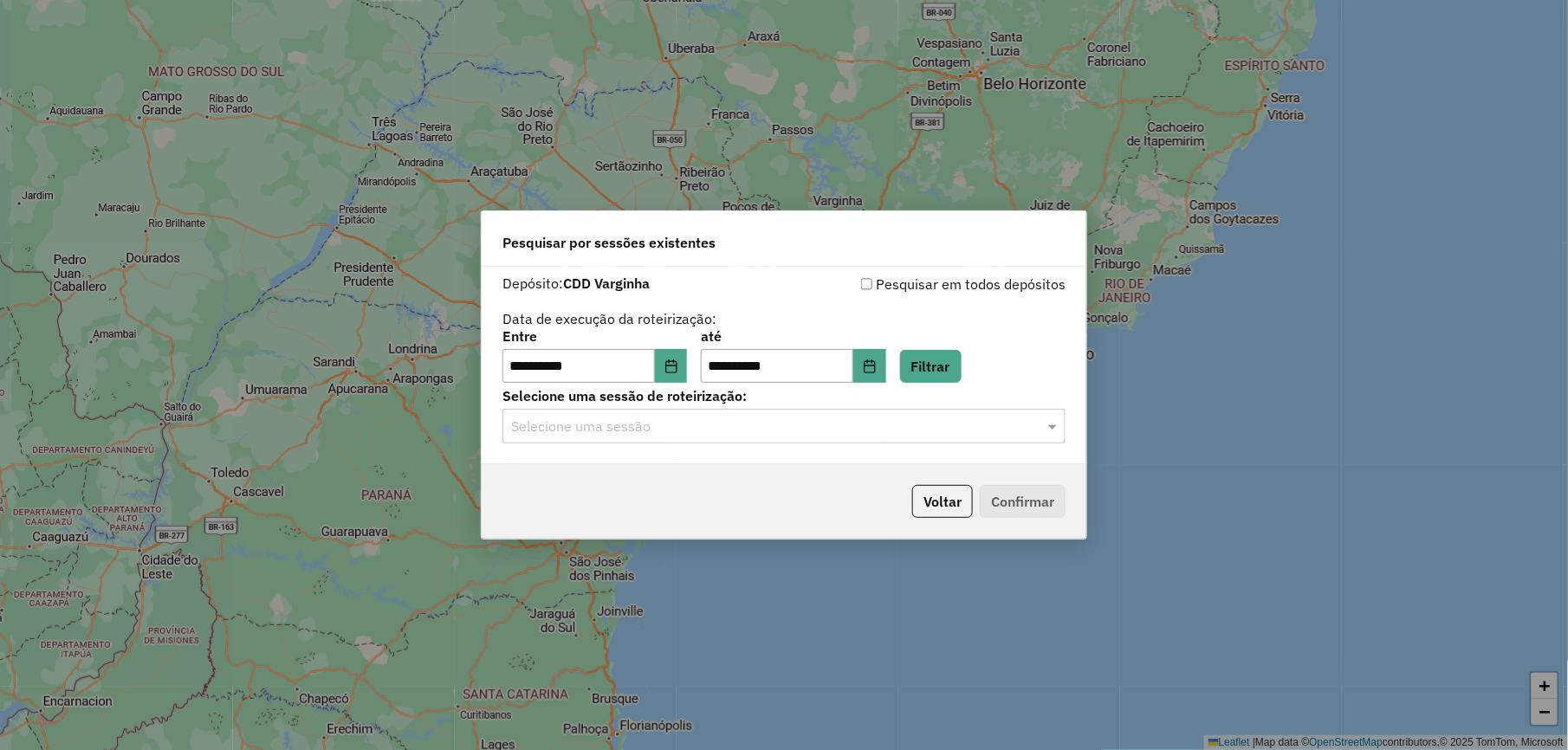
click at [800, 430] on input "text" at bounding box center [767, 427] width 511 height 21
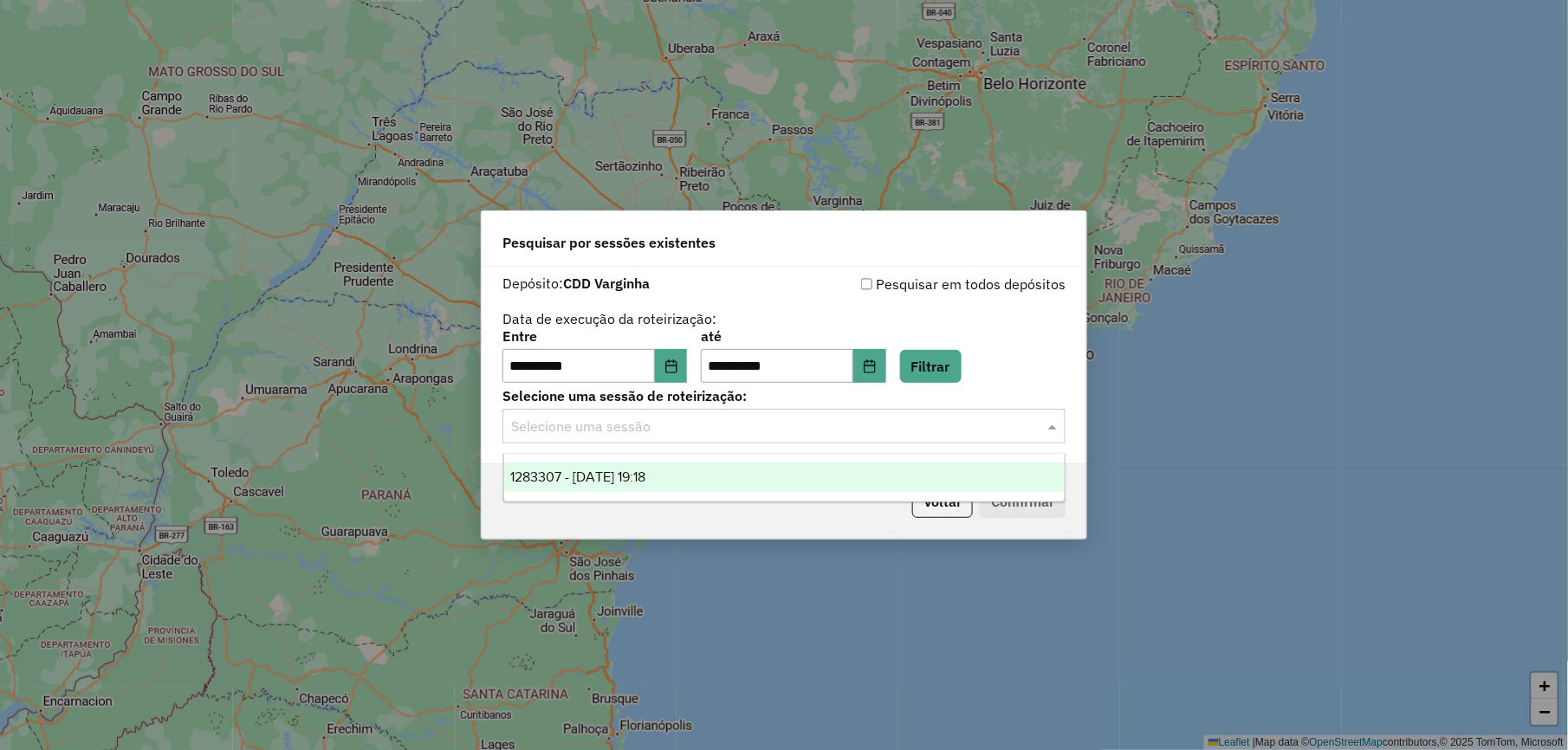
click at [645, 487] on div "1283307 - 26/09/2025 19:18" at bounding box center [784, 477] width 561 height 29
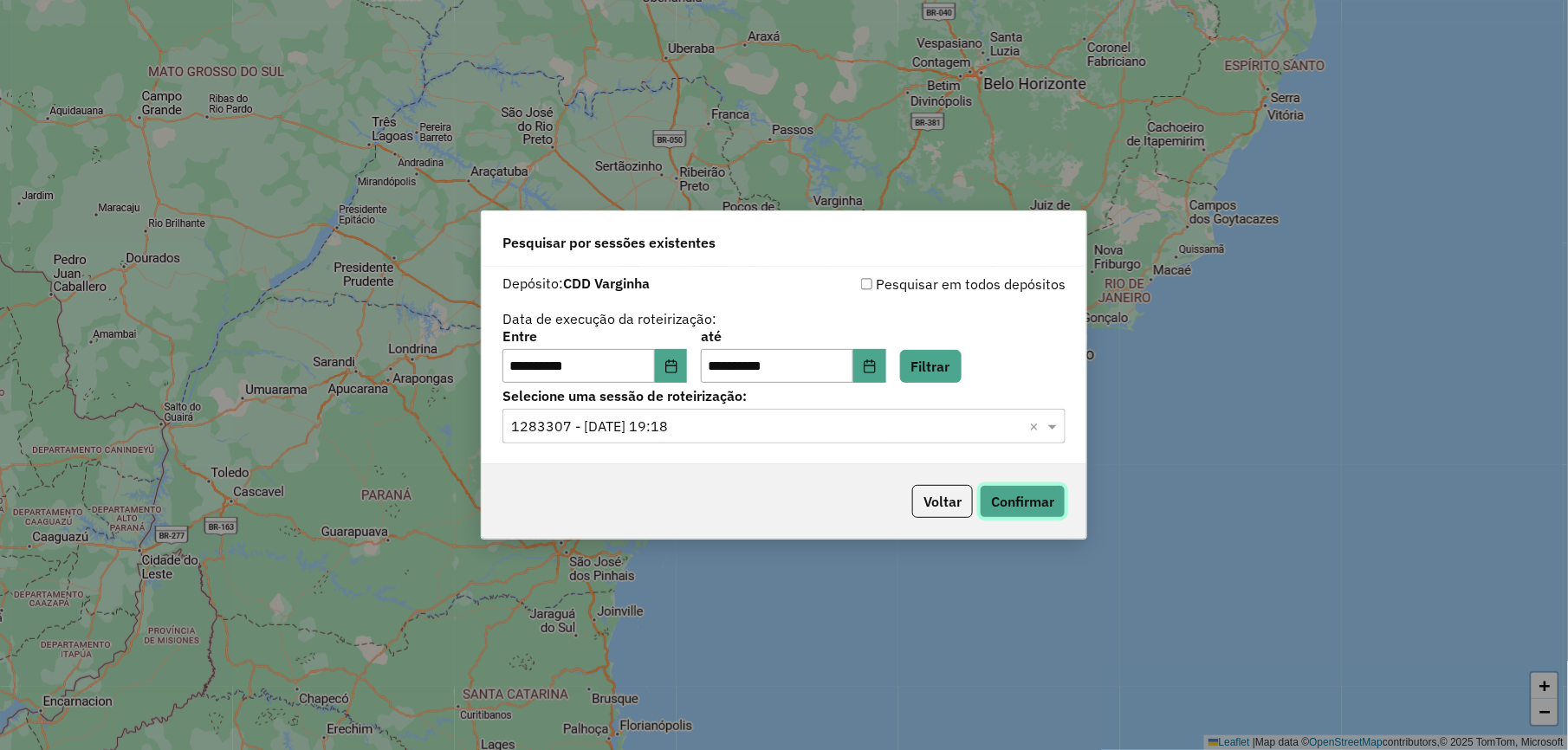
click at [1005, 503] on button "Confirmar" at bounding box center [1023, 502] width 86 height 33
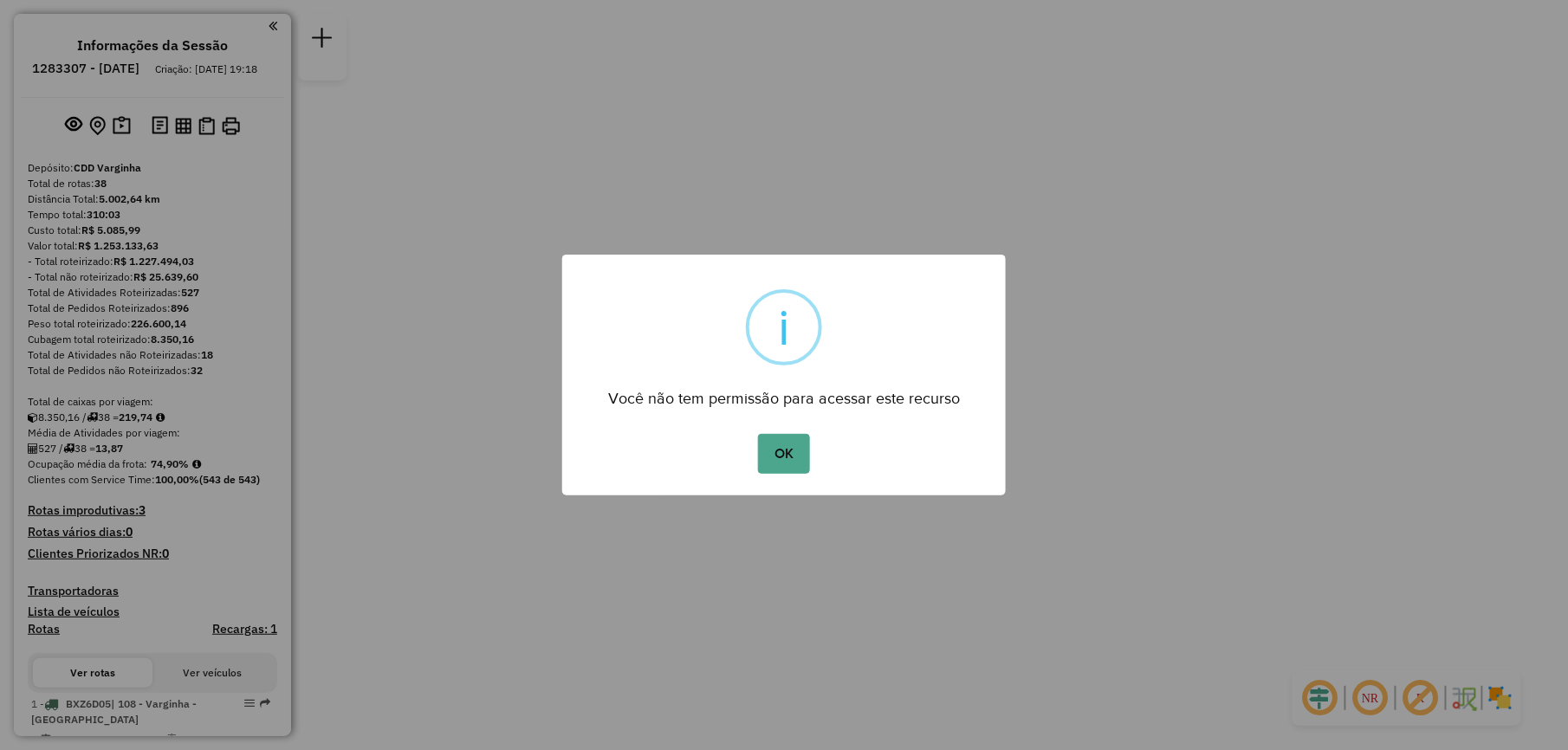
click at [822, 440] on div "OK No Cancel" at bounding box center [784, 453] width 443 height 49
click at [797, 455] on button "OK" at bounding box center [784, 454] width 51 height 40
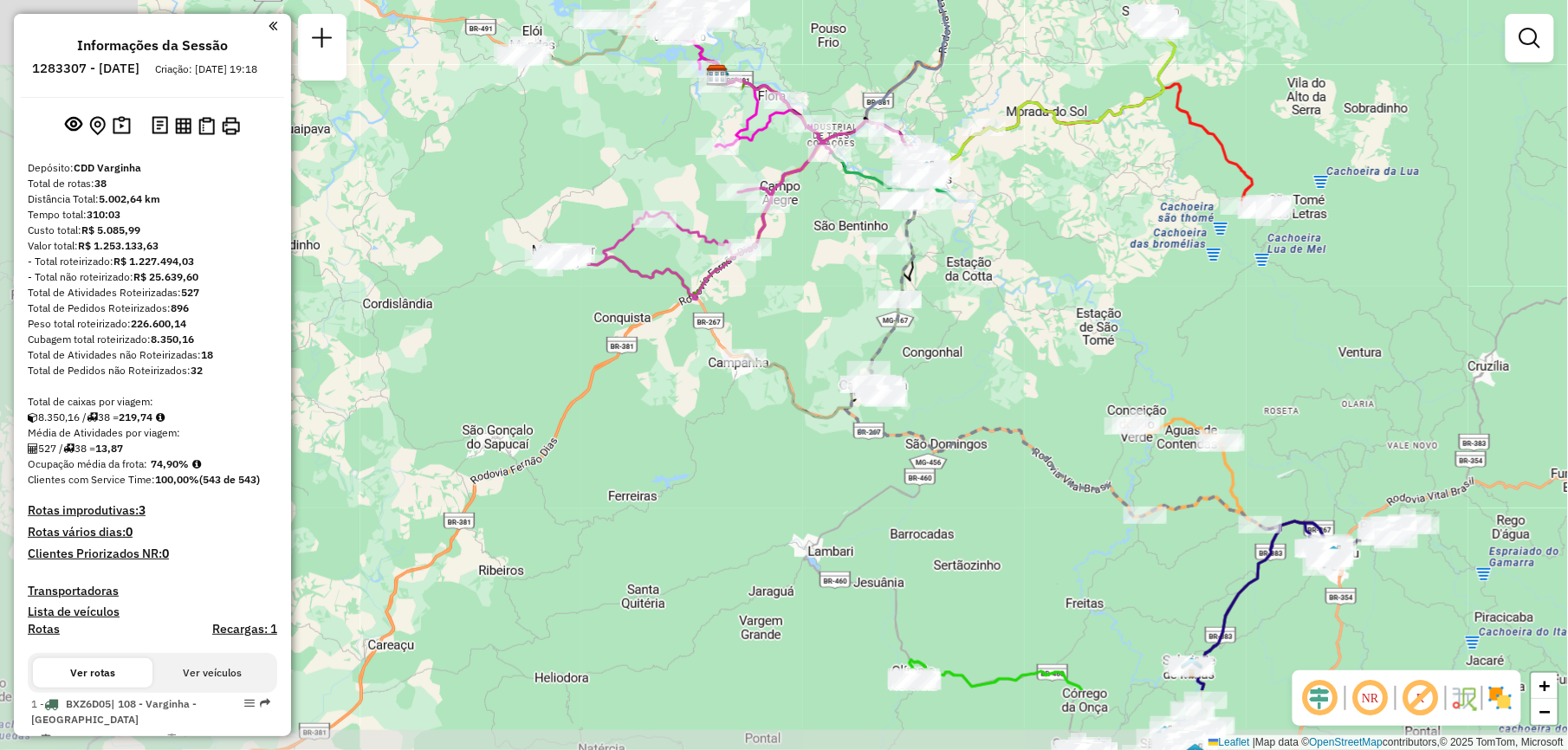
drag, startPoint x: 793, startPoint y: 514, endPoint x: 1020, endPoint y: 378, distance: 264.6
click at [1020, 378] on div "Janela de atendimento Grade de atendimento Capacidade Transportadoras Veículos …" at bounding box center [784, 375] width 1568 height 750
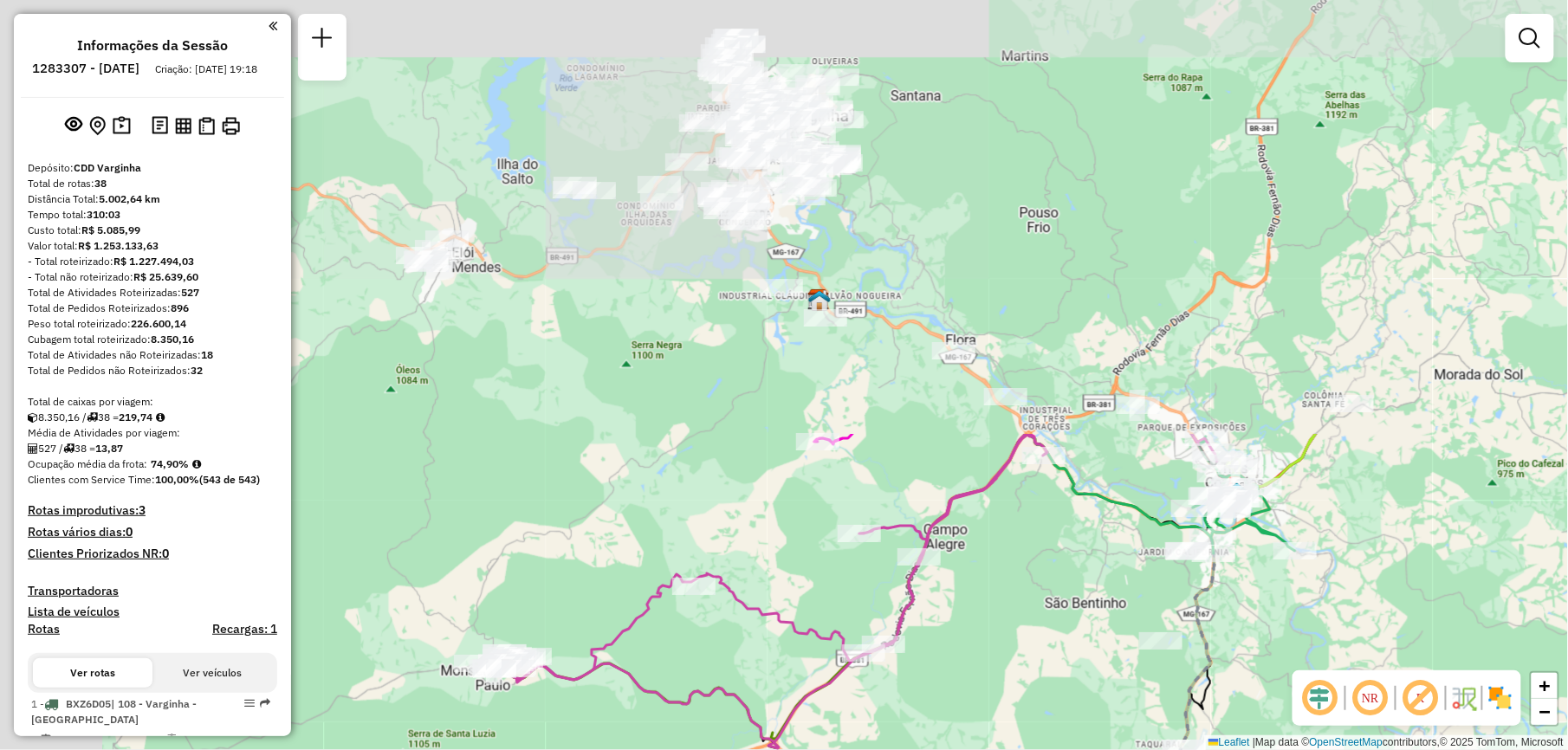
drag, startPoint x: 779, startPoint y: 281, endPoint x: 946, endPoint y: 790, distance: 535.7
click at [946, 749] on html "Aguarde... Pop-up bloqueado! Seu navegador bloqueou automáticamente a abertura …" at bounding box center [784, 375] width 1568 height 750
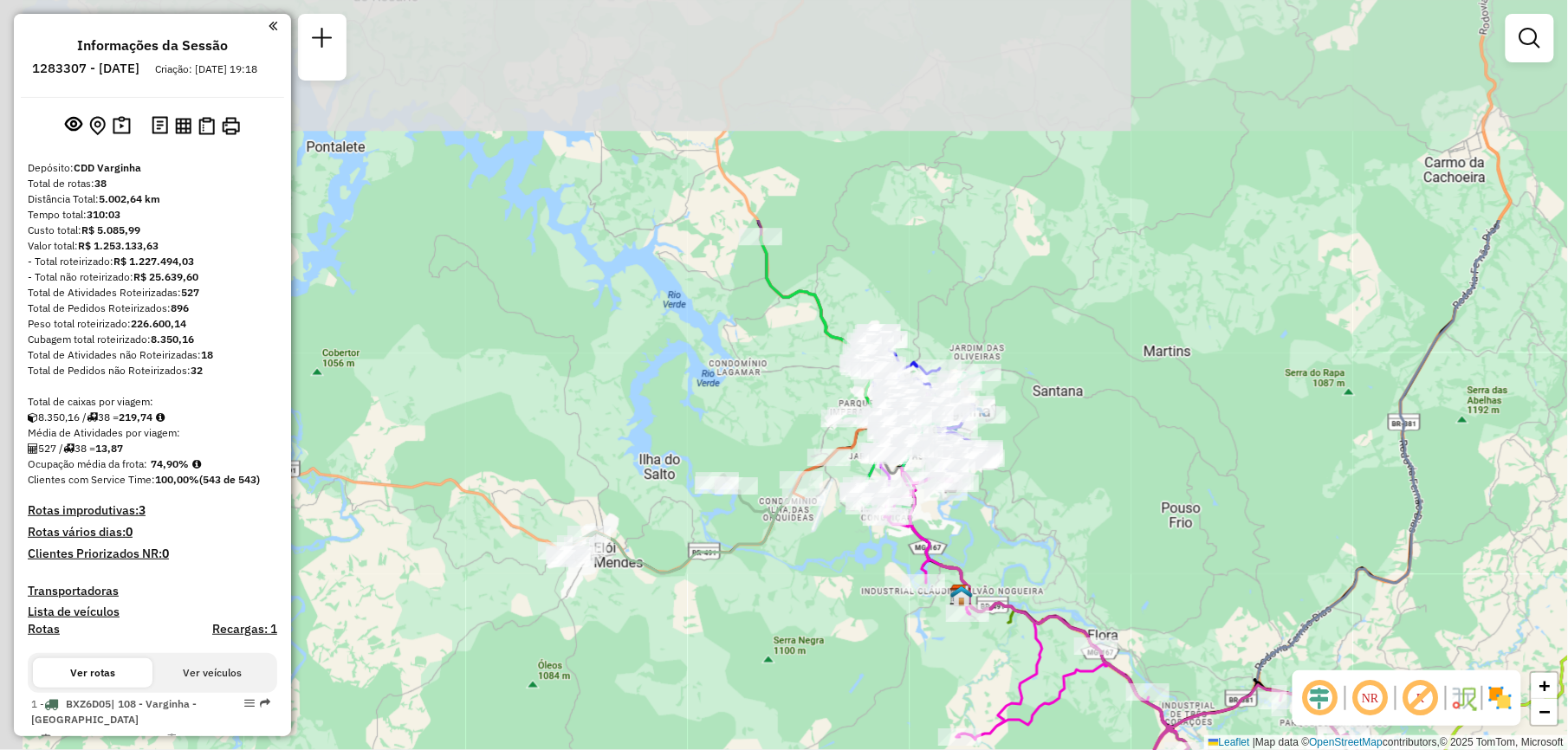
click at [804, 739] on div "Janela de atendimento Grade de atendimento Capacidade Transportadoras Veículos …" at bounding box center [784, 375] width 1568 height 750
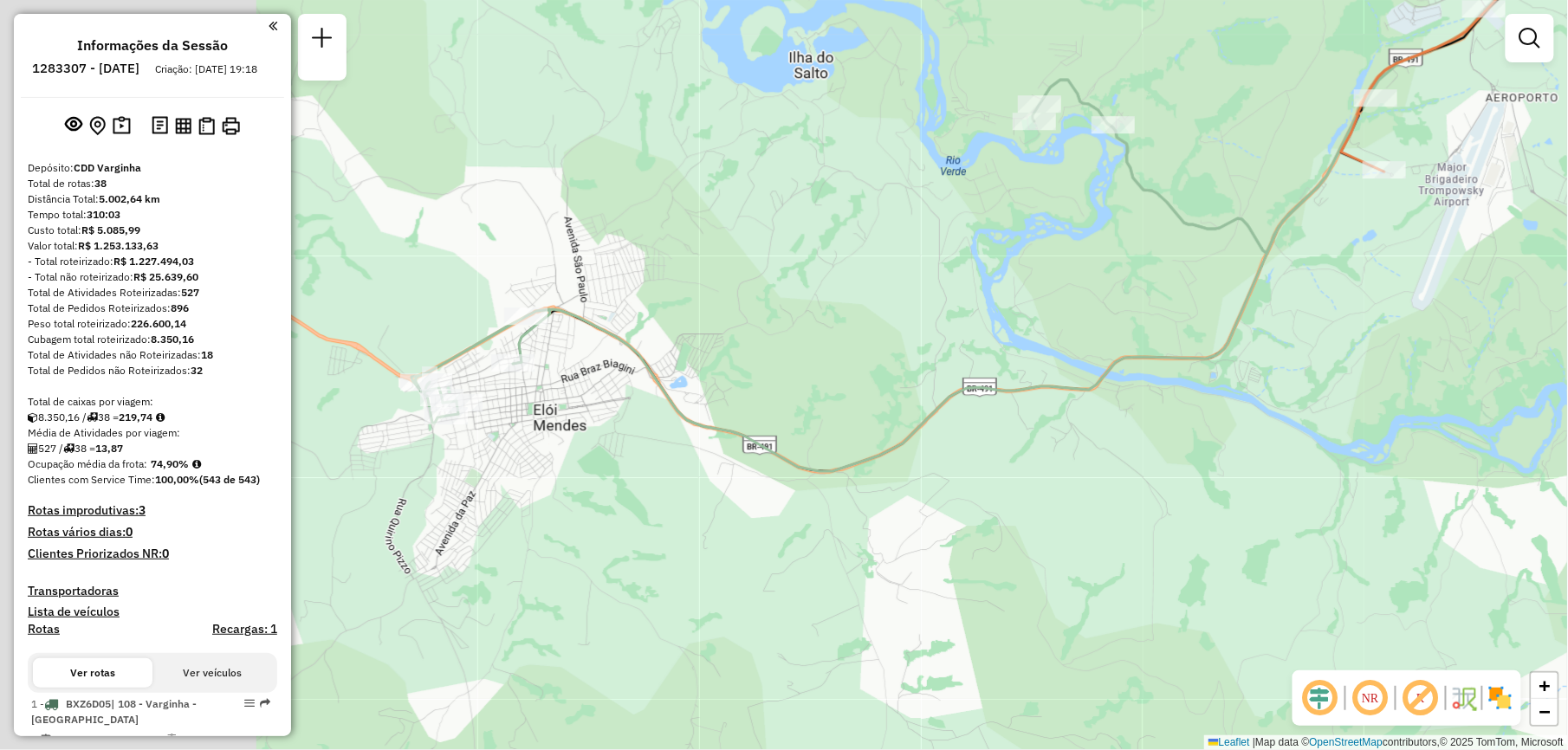
drag, startPoint x: 601, startPoint y: 577, endPoint x: 1053, endPoint y: 531, distance: 454.3
click at [1053, 531] on div "Janela de atendimento Grade de atendimento Capacidade Transportadoras Veículos …" at bounding box center [784, 375] width 1568 height 750
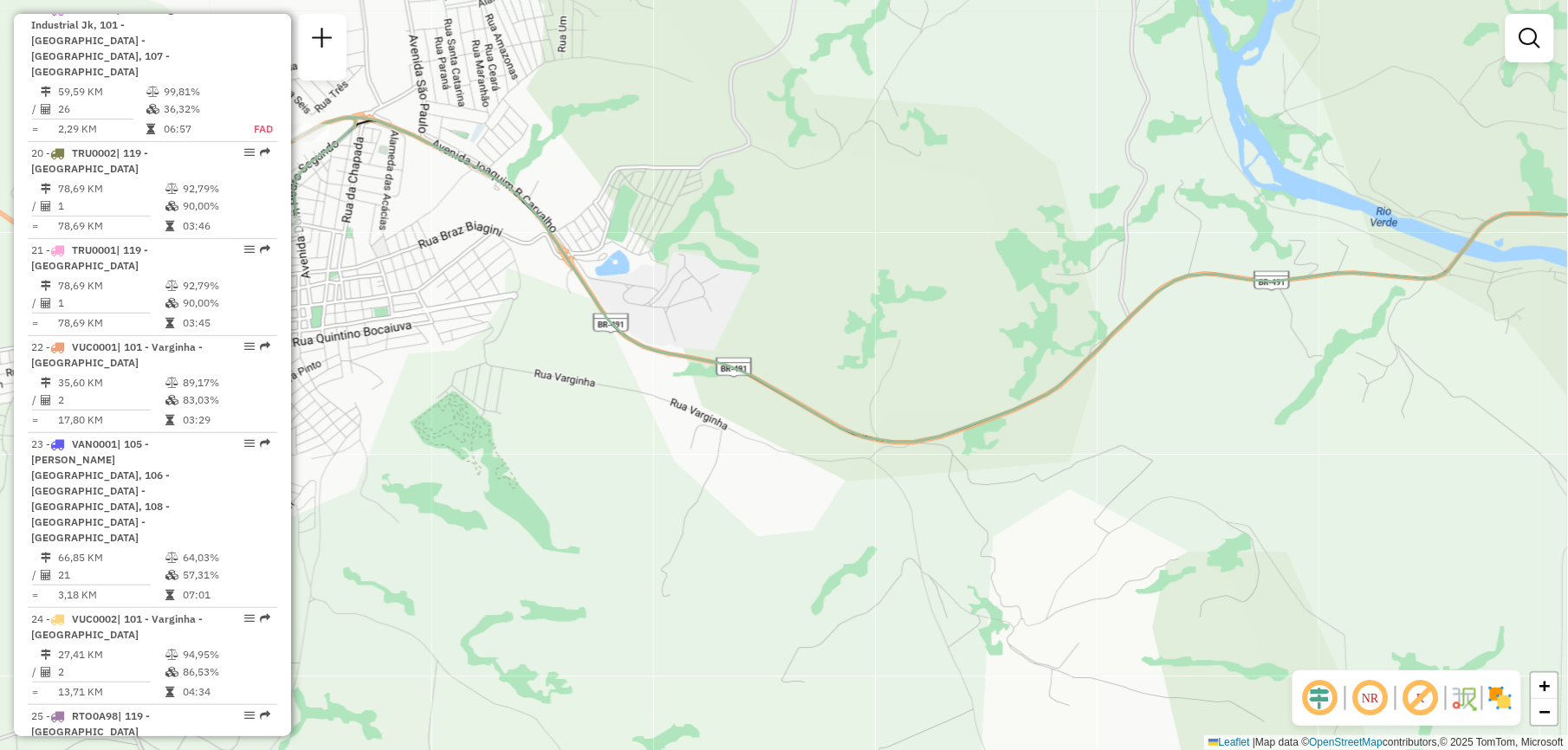
scroll to position [2540, 0]
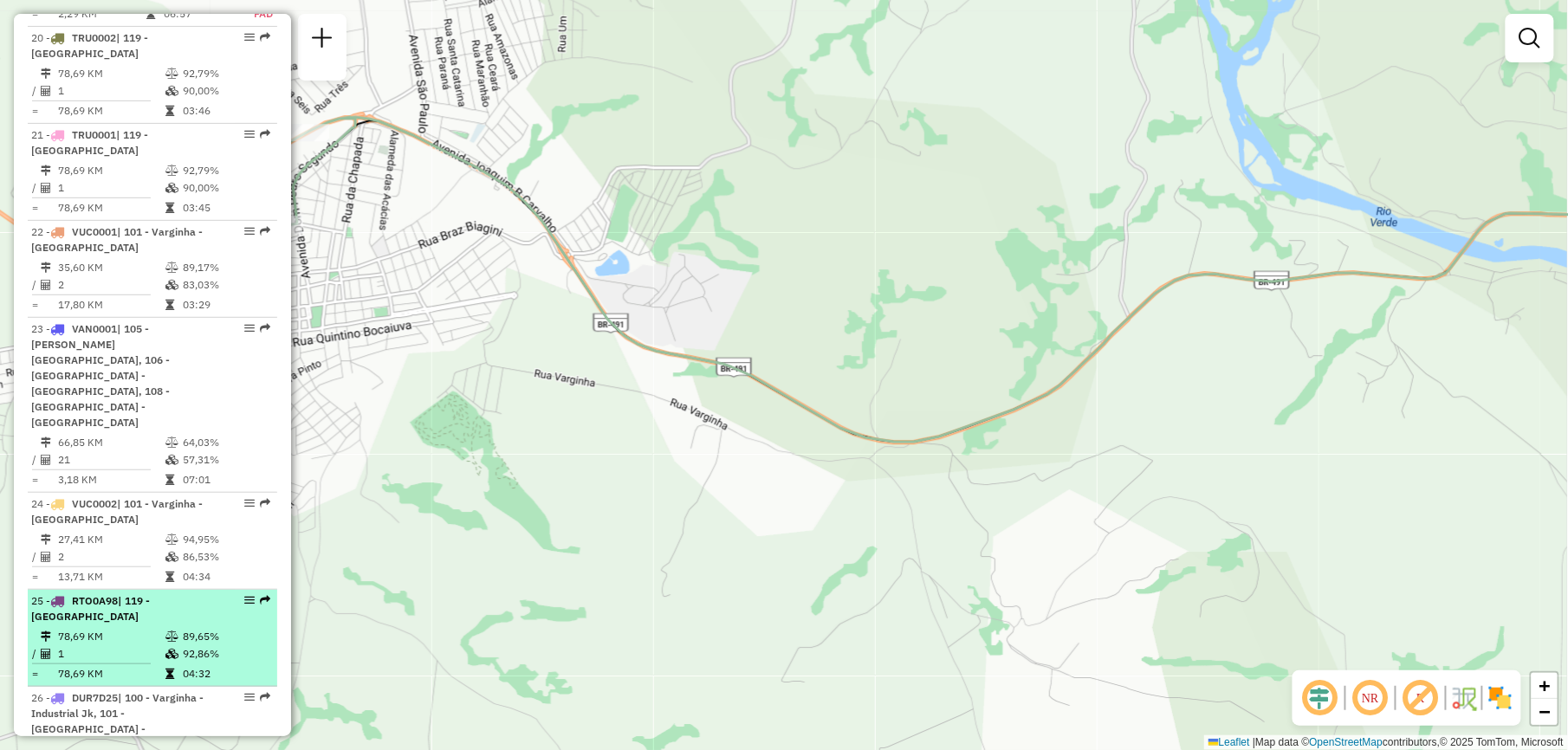
click at [183, 646] on td "92,86%" at bounding box center [226, 654] width 88 height 17
select select "**********"
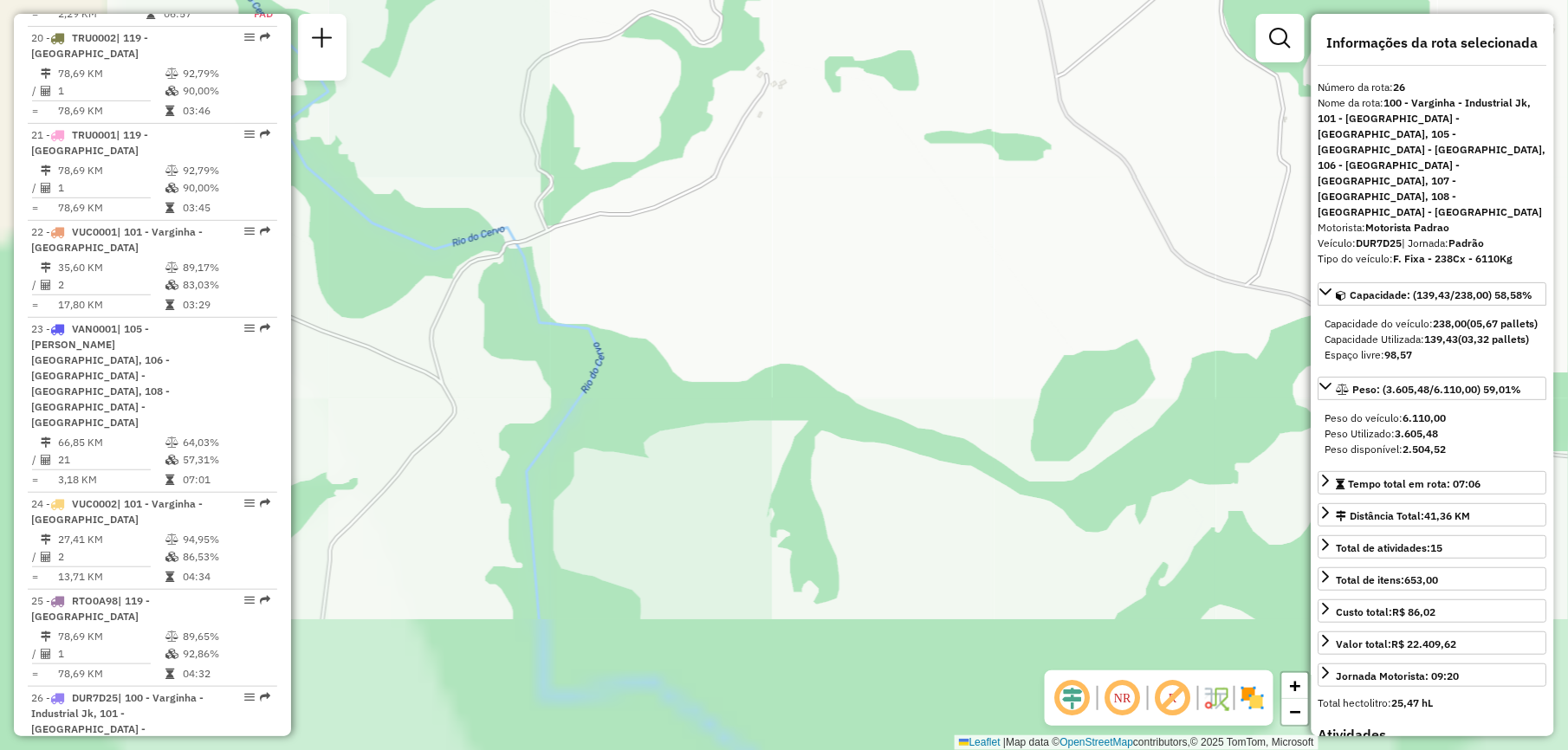
drag, startPoint x: 738, startPoint y: 573, endPoint x: 1346, endPoint y: 169, distance: 730.0
click at [1377, 122] on hb-router-mapa "Informações da Sessão 1283307 - [DATE] Criação: [DATE] 19:18 Depósito: CDD Varg…" at bounding box center [784, 375] width 1568 height 750
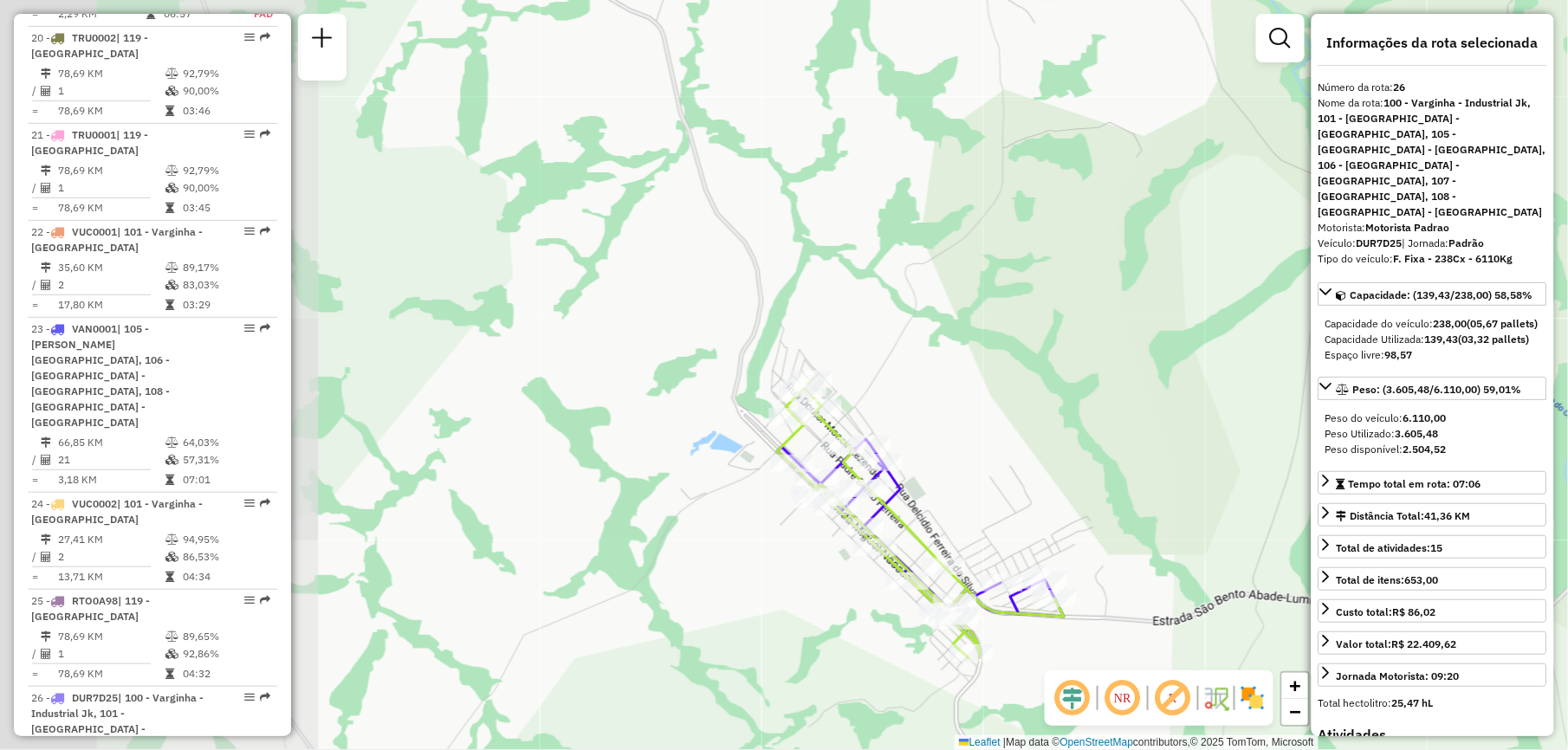
drag, startPoint x: 511, startPoint y: 601, endPoint x: 970, endPoint y: 435, distance: 488.1
click at [970, 435] on div "Janela de atendimento Grade de atendimento Capacidade Transportadoras Veículos …" at bounding box center [784, 375] width 1568 height 750
